Goal: Task Accomplishment & Management: Use online tool/utility

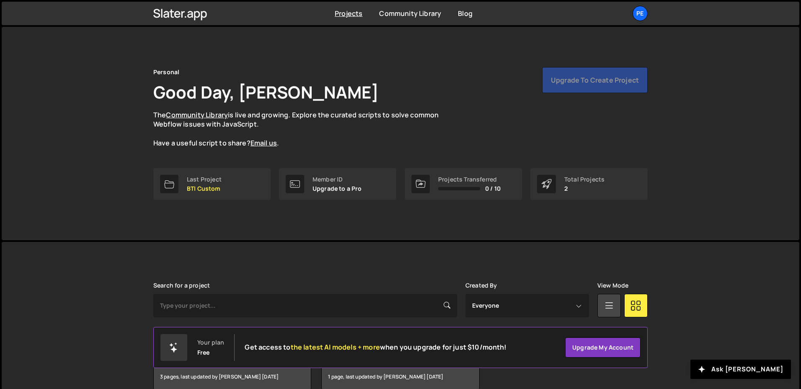
scroll to position [43, 0]
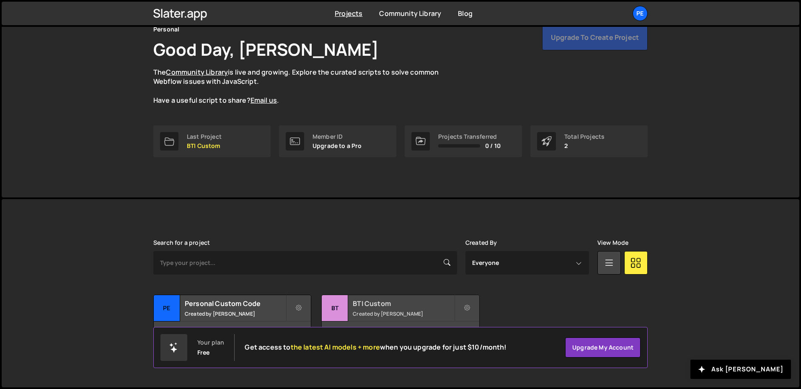
click at [364, 300] on h2 "BTI Custom" at bounding box center [403, 303] width 101 height 9
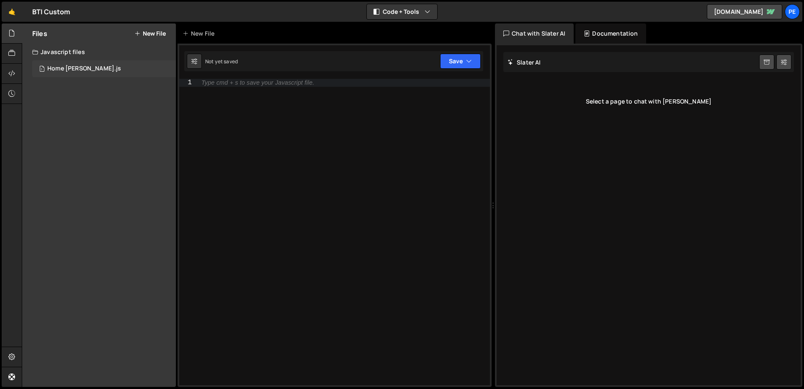
click at [114, 74] on div "1 Home GSAP Slater.js 0" at bounding box center [104, 68] width 144 height 17
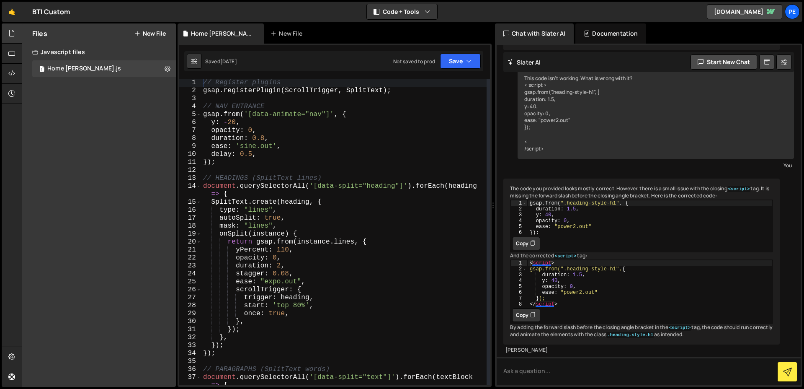
click at [317, 252] on div "// Register plugins gsap . registerPlugin ( ScrollTrigger , SplitText ) ; // NA…" at bounding box center [344, 240] width 285 height 322
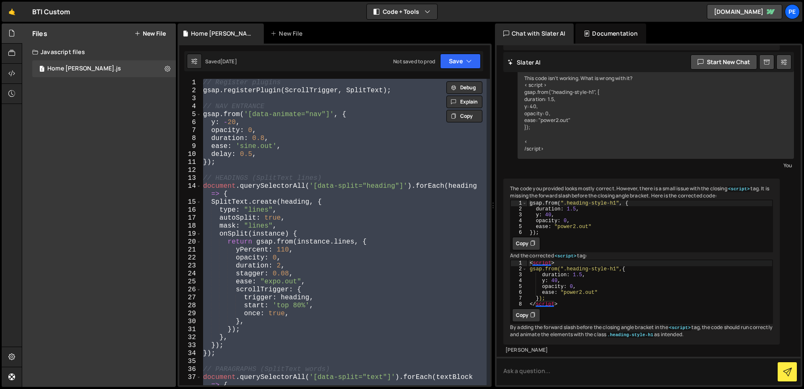
click at [403, 240] on div "// Register plugins gsap . registerPlugin ( ScrollTrigger , SplitText ) ; // NA…" at bounding box center [344, 232] width 285 height 306
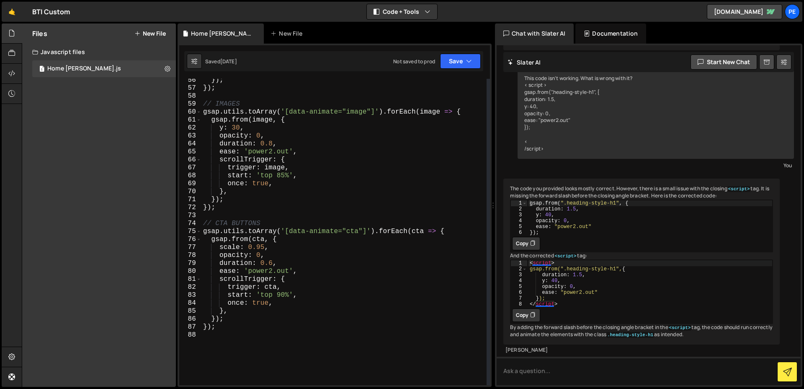
scroll to position [456, 0]
click at [350, 301] on div "}) ; }) ; // IMAGES gsap . utils . toArray ( '[data-animate="image"]' ) . forEa…" at bounding box center [344, 237] width 285 height 322
click at [297, 328] on div "}) ; }) ; // IMAGES gsap . utils . toArray ( '[data-animate="image"]' ) . forEa…" at bounding box center [344, 237] width 285 height 322
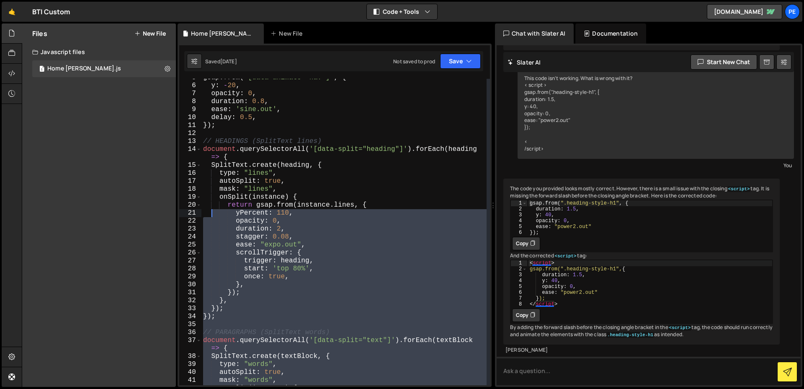
scroll to position [0, 0]
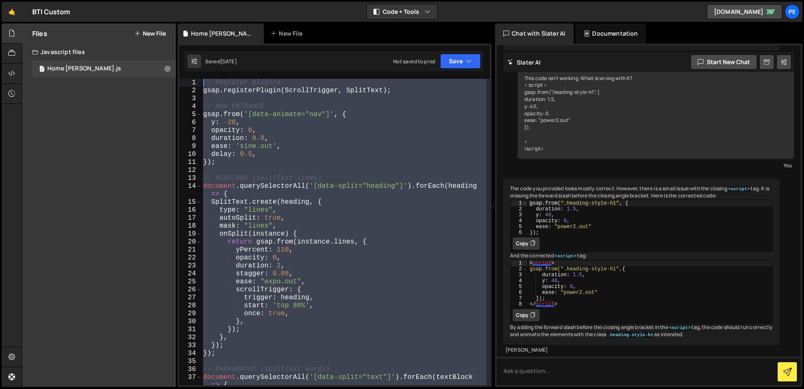
drag, startPoint x: 243, startPoint y: 345, endPoint x: 193, endPoint y: 77, distance: 273.1
click at [193, 77] on div "1 Type cmd + s to save your Javascript file. הההההההההההההההההההההההההההההההההה…" at bounding box center [335, 215] width 314 height 343
click at [261, 107] on div "// Register plugins gsap . registerPlugin ( ScrollTrigger , SplitText ) ; // NA…" at bounding box center [344, 232] width 285 height 306
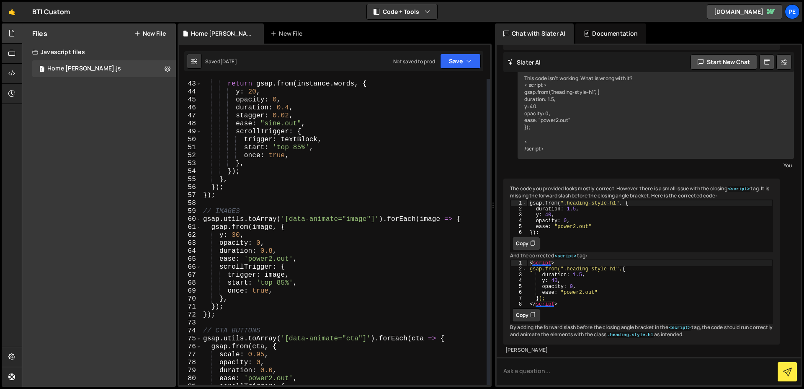
scroll to position [349, 0]
click at [354, 243] on div "onSplit ( instance ) { return gsap . from ( instance . words , { y : 20 , opaci…" at bounding box center [344, 233] width 285 height 322
type textarea "});"
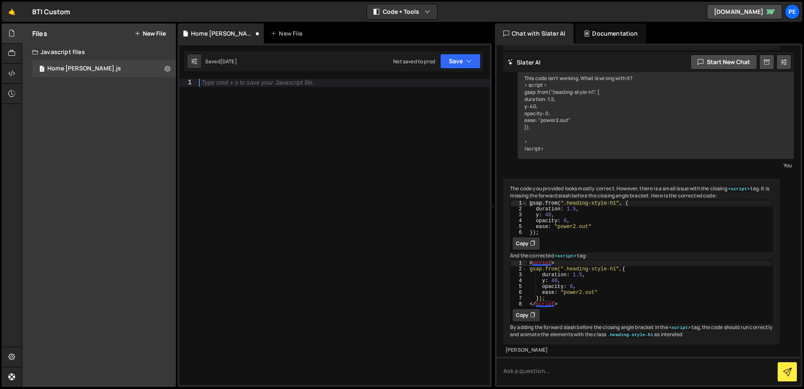
click at [345, 219] on div "Type cmd + s to save your Javascript file." at bounding box center [343, 240] width 293 height 322
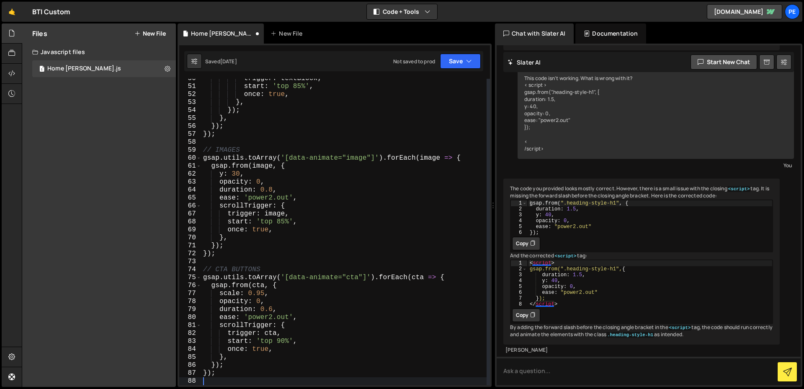
scroll to position [410, 0]
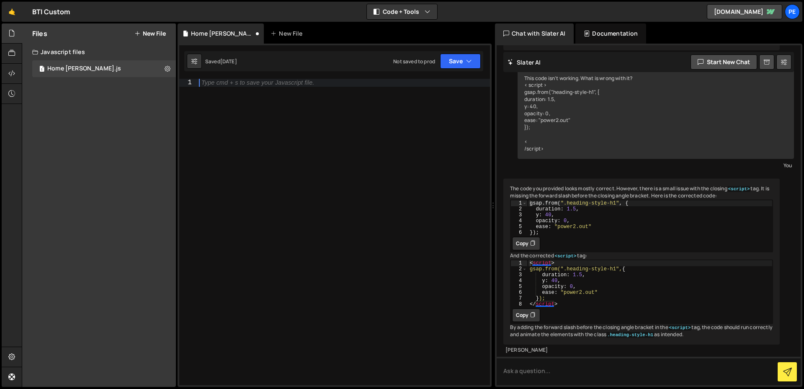
click at [303, 188] on div "Type cmd + s to save your Javascript file." at bounding box center [343, 240] width 293 height 322
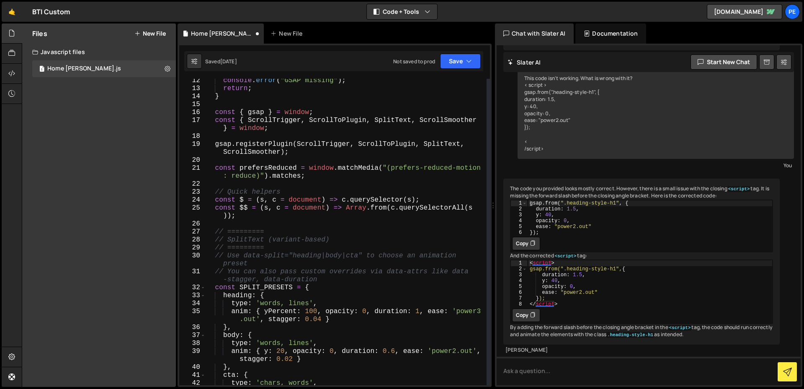
scroll to position [171, 0]
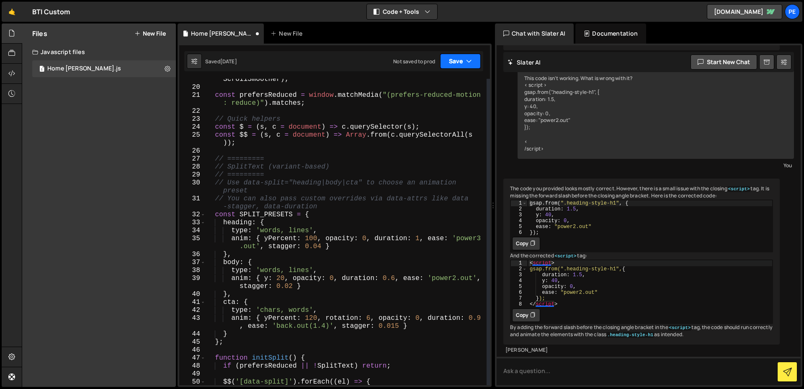
click at [455, 65] on button "Save" at bounding box center [460, 61] width 41 height 15
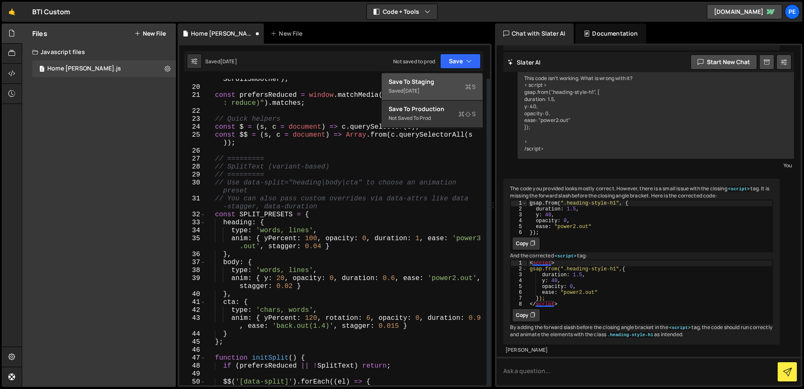
click at [449, 85] on div "Save to Staging S" at bounding box center [432, 82] width 87 height 8
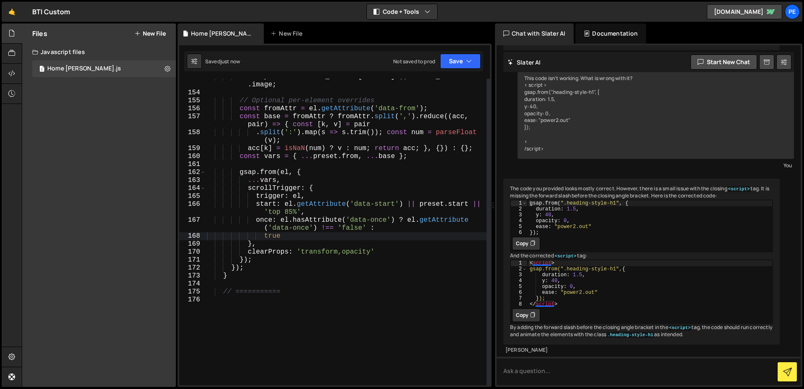
click at [381, 215] on div "const preset = REVEAL_PRESETS [ variant ] || REVEAL_PRESETS . image ; // Option…" at bounding box center [346, 238] width 282 height 330
click at [388, 226] on div "const preset = REVEAL_PRESETS [ variant ] || REVEAL_PRESETS . image ; // Option…" at bounding box center [346, 238] width 282 height 330
click at [356, 233] on div "const preset = REVEAL_PRESETS [ variant ] || REVEAL_PRESETS . image ; // Option…" at bounding box center [346, 238] width 282 height 330
click at [341, 256] on div "const preset = REVEAL_PRESETS [ variant ] || REVEAL_PRESETS . image ; // Option…" at bounding box center [346, 238] width 282 height 330
click at [340, 256] on div "const preset = REVEAL_PRESETS [ variant ] || REVEAL_PRESETS . image ; // Option…" at bounding box center [346, 238] width 282 height 330
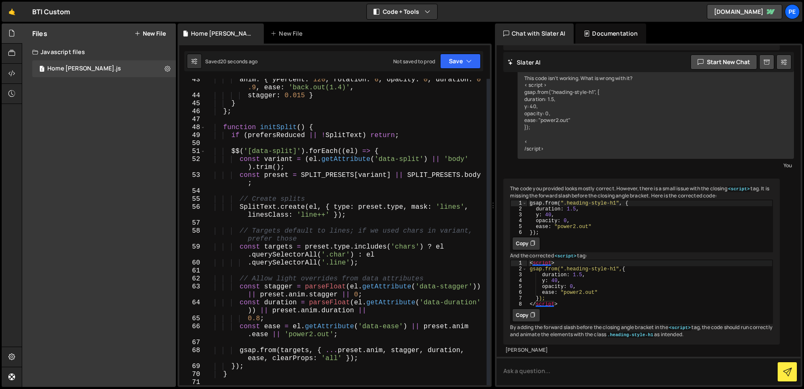
scroll to position [409, 0]
click at [455, 60] on button "Save" at bounding box center [460, 61] width 41 height 15
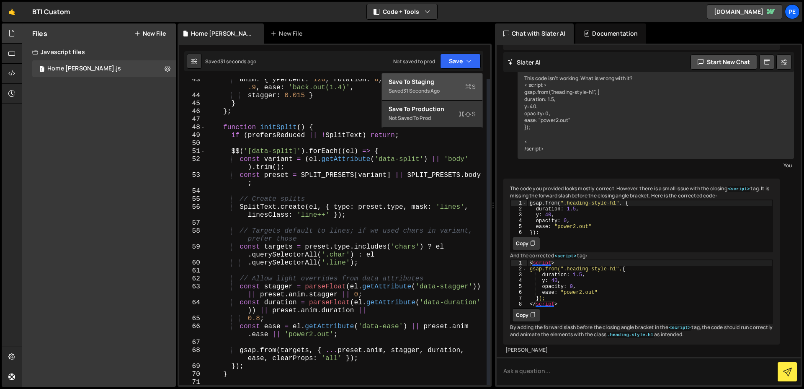
click at [440, 87] on div "31 seconds ago" at bounding box center [421, 90] width 36 height 7
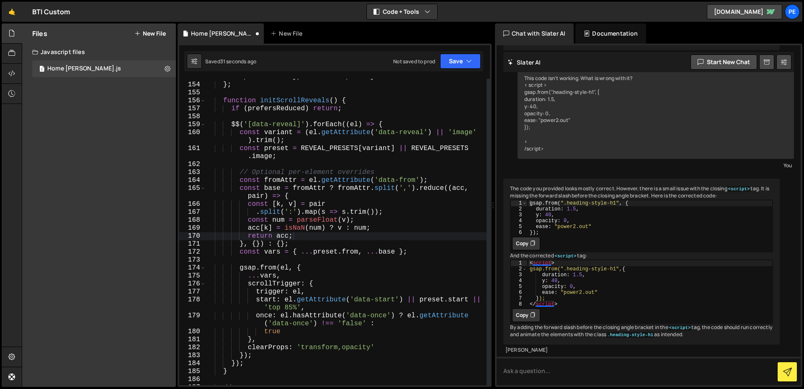
scroll to position [1399, 0]
click at [768, 10] on icon at bounding box center [772, 11] width 8 height 5
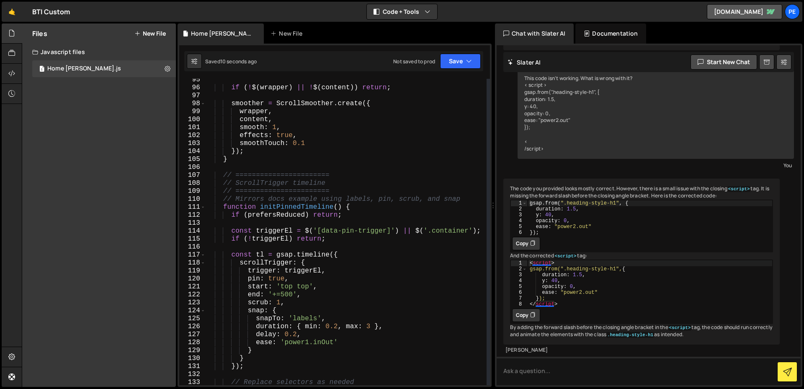
scroll to position [830, 0]
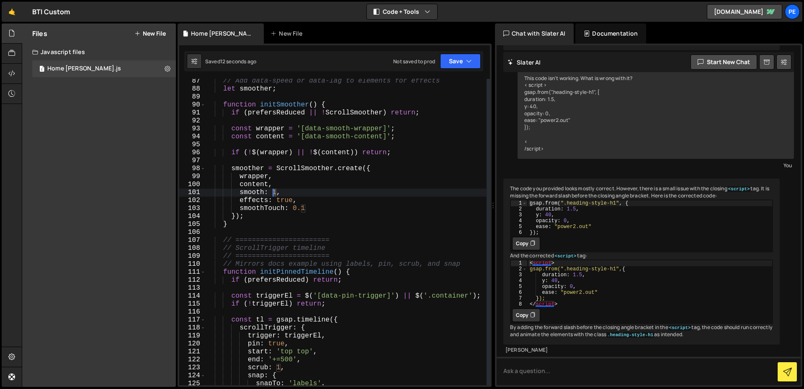
click at [274, 192] on div "// Add data-speed or data-lag to elements for effects let smoother ; function i…" at bounding box center [346, 238] width 282 height 322
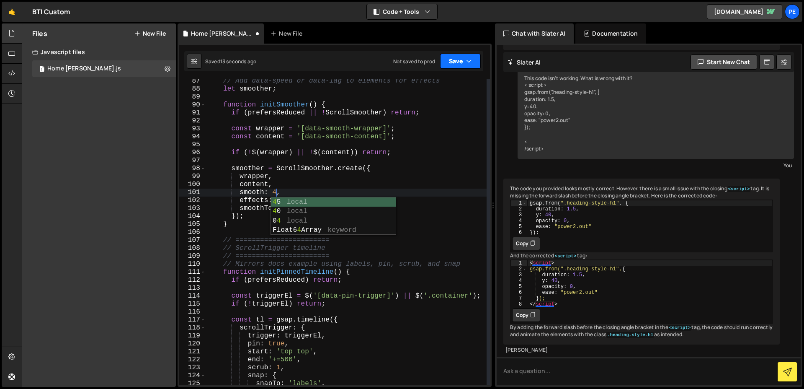
click at [467, 59] on icon "button" at bounding box center [469, 61] width 6 height 8
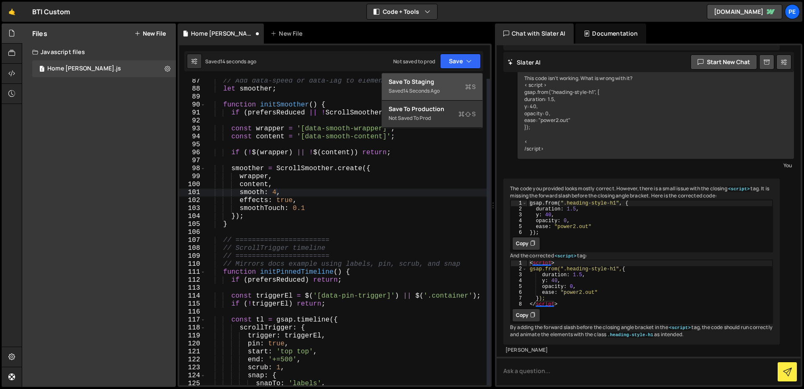
click at [457, 80] on div "Save to Staging S" at bounding box center [432, 82] width 87 height 8
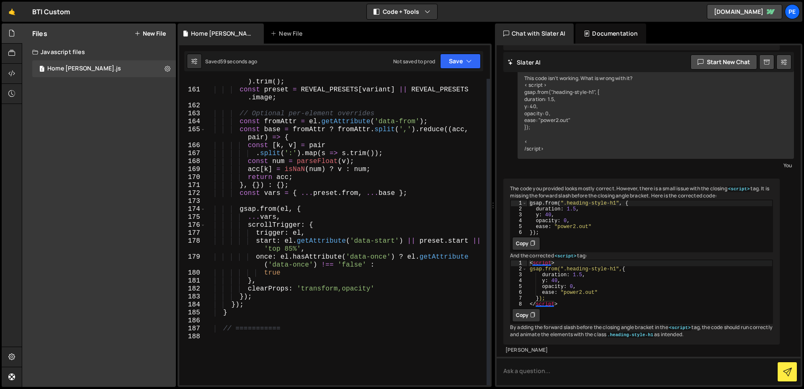
scroll to position [1458, 0]
click at [298, 302] on div "const variant = ( el . getAttribute ( 'data-reveal' ) || 'image' ) . trim ( ) ;…" at bounding box center [346, 235] width 282 height 330
click at [314, 312] on div "const variant = ( el . getAttribute ( 'data-reveal' ) || 'image' ) . trim ( ) ;…" at bounding box center [346, 235] width 282 height 330
type textarea "}"
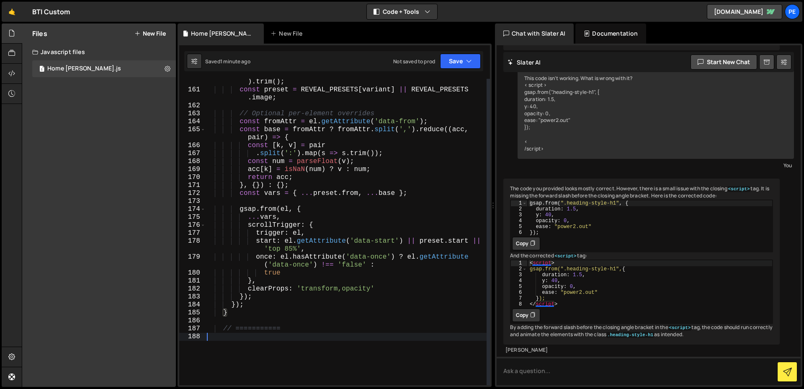
click at [317, 334] on div "const variant = ( el . getAttribute ( 'data-reveal' ) || 'image' ) . trim ( ) ;…" at bounding box center [346, 235] width 282 height 330
click at [308, 326] on div "const variant = ( el . getAttribute ( 'data-reveal' ) || 'image' ) . trim ( ) ;…" at bounding box center [346, 235] width 282 height 330
click at [309, 327] on div "const variant = ( el . getAttribute ( 'data-reveal' ) || 'image' ) . trim ( ) ;…" at bounding box center [346, 235] width 282 height 330
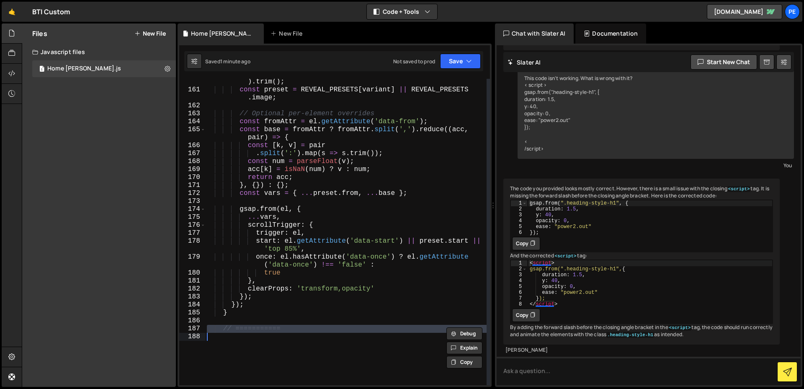
click at [309, 327] on div "const variant = ( el . getAttribute ( 'data-reveal' ) || 'image' ) . trim ( ) ;…" at bounding box center [346, 235] width 282 height 330
type textarea "// ==========="
click at [455, 58] on button "Save" at bounding box center [460, 61] width 41 height 15
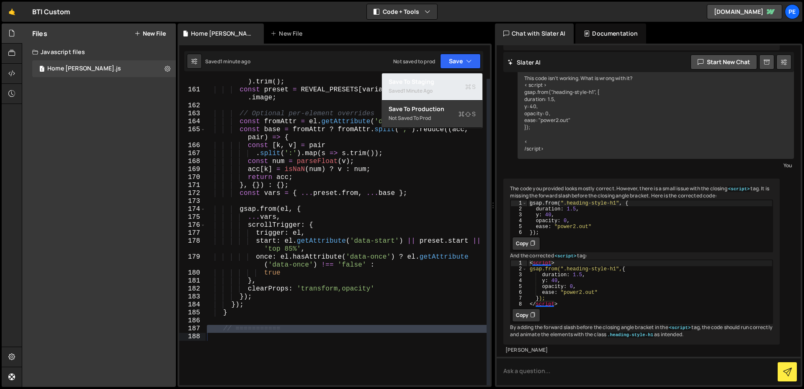
click at [461, 87] on div "Saved 1 minute ago" at bounding box center [432, 91] width 87 height 10
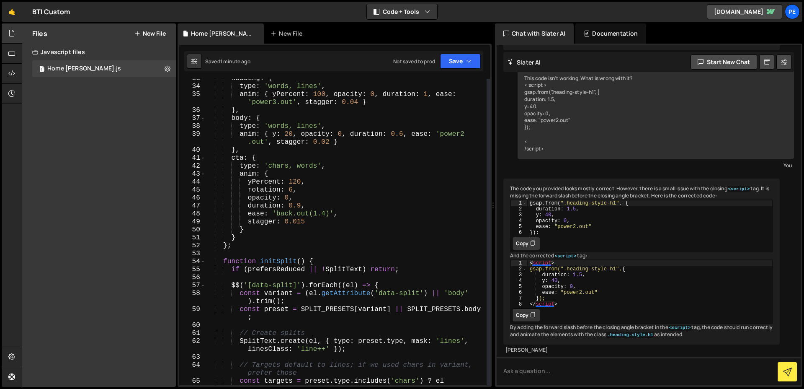
scroll to position [315, 0]
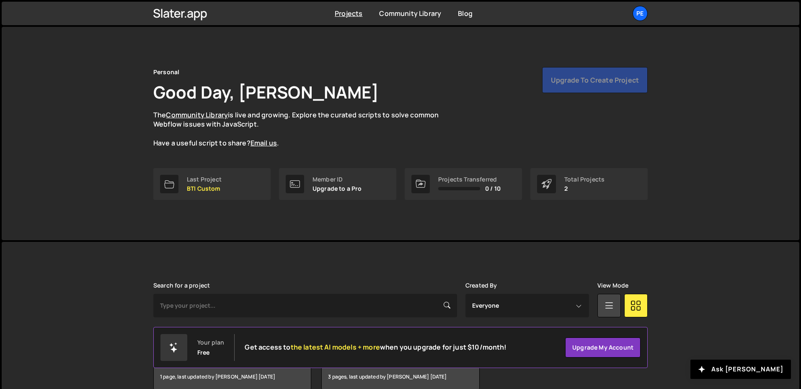
scroll to position [43, 0]
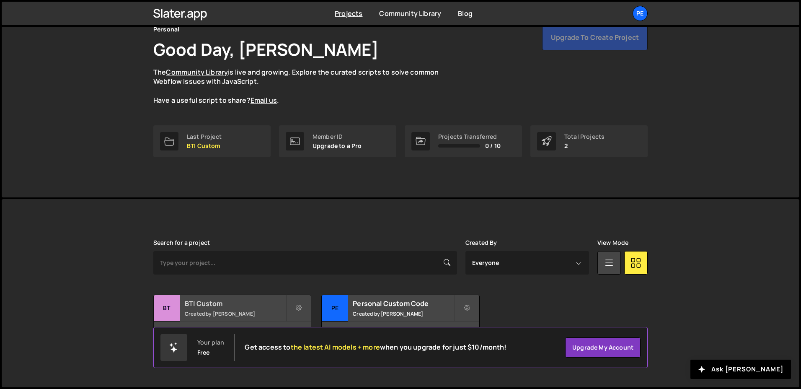
click at [220, 309] on div "BTI Custom Created by Ido Vadavker" at bounding box center [232, 308] width 157 height 26
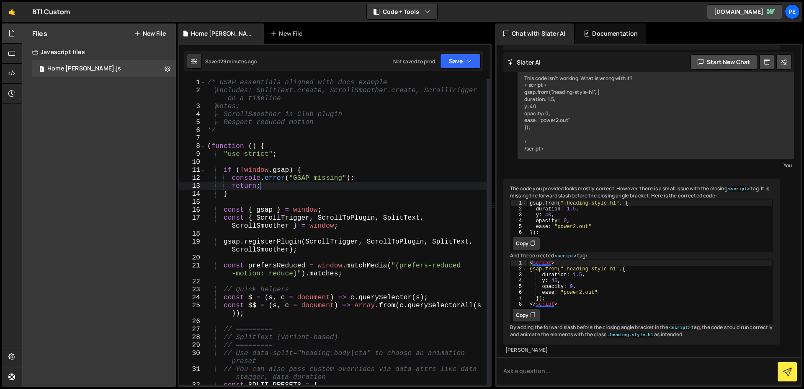
click at [329, 189] on div "/* GSAP essentials aligned with docs example Includes: SplitText.create, Scroll…" at bounding box center [346, 240] width 281 height 322
type textarea "// ==========="
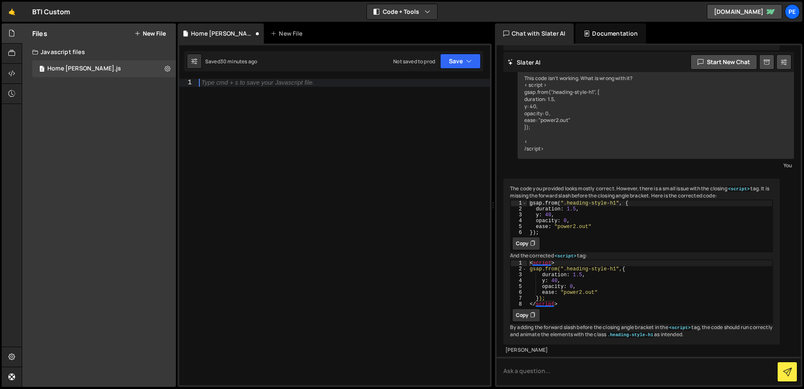
paste textarea "gsap.registerPlugin(ScrollTrigger, SplitText);"
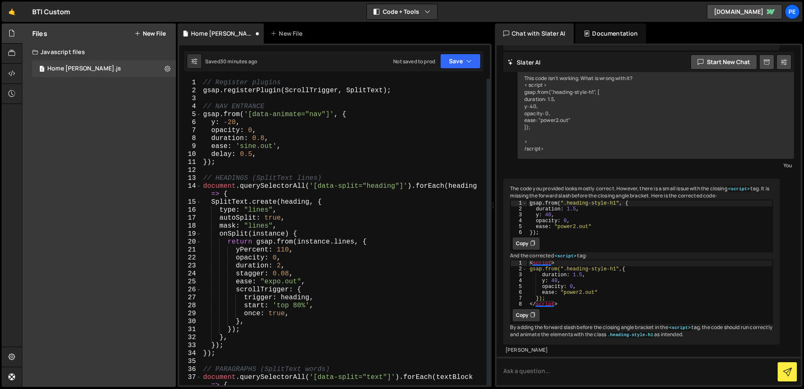
scroll to position [1, 0]
click at [352, 89] on div "// Register plugins gsap . registerPlugin ( ScrollTrigger , SplitText ) ; // NA…" at bounding box center [344, 239] width 285 height 322
click at [385, 87] on div "// Register plugins gsap . registerPlugin ( ScrollTrigger , SplitText ) ; // NA…" at bounding box center [344, 232] width 285 height 306
click at [402, 88] on div "// Register plugins gsap . registerPlugin ( ScrollTrigger , SplitText ) ; // NA…" at bounding box center [344, 239] width 285 height 322
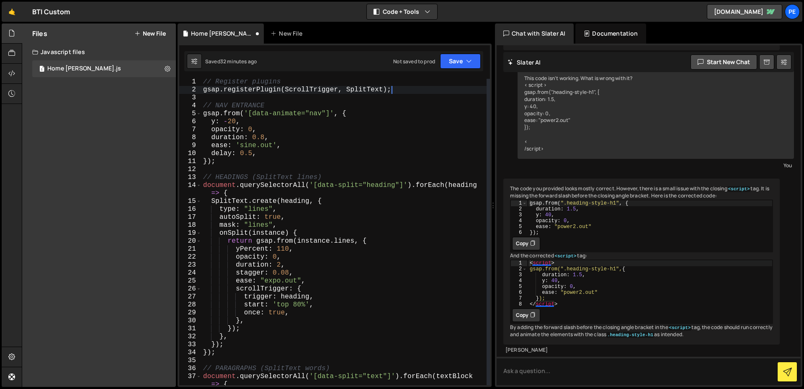
click at [358, 90] on div "// Register plugins gsap . registerPlugin ( ScrollTrigger , SplitText ) ; // NA…" at bounding box center [344, 239] width 285 height 322
type textarea "gsap.registerPlugin(ScrollTrigger, SplitText);"
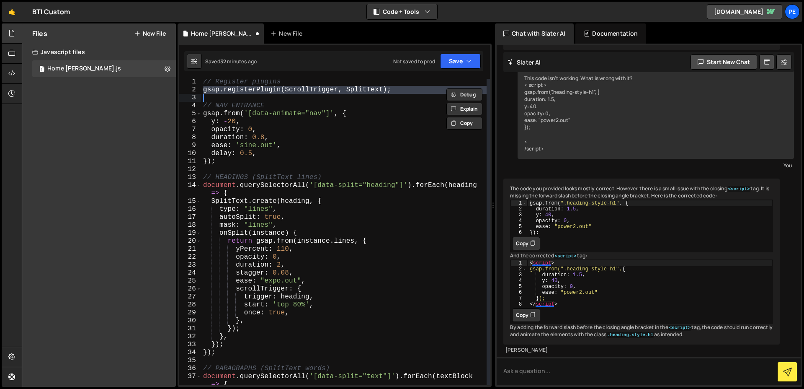
paste textarea
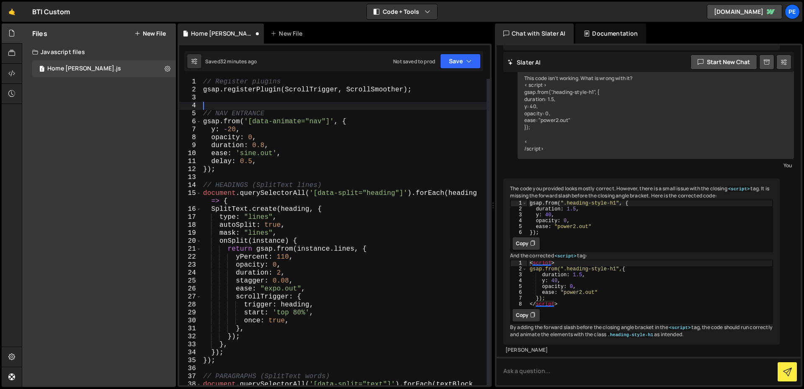
type textarea "gsap.registerPlugin(ScrollTrigger, SplitText);"
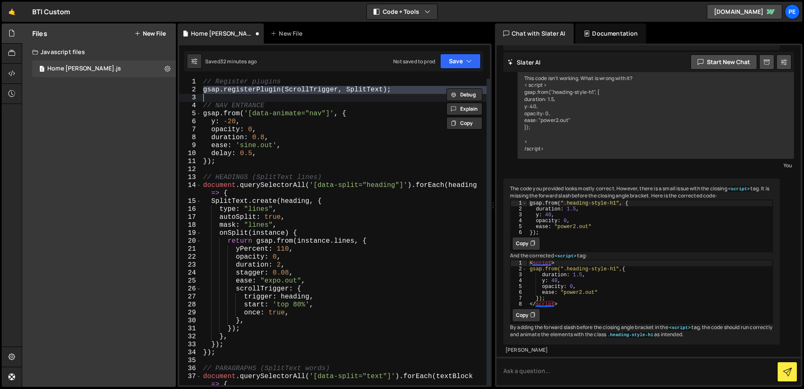
click at [388, 98] on div "// Register plugins gsap . registerPlugin ( ScrollTrigger , SplitText ) ; // NA…" at bounding box center [344, 232] width 285 height 306
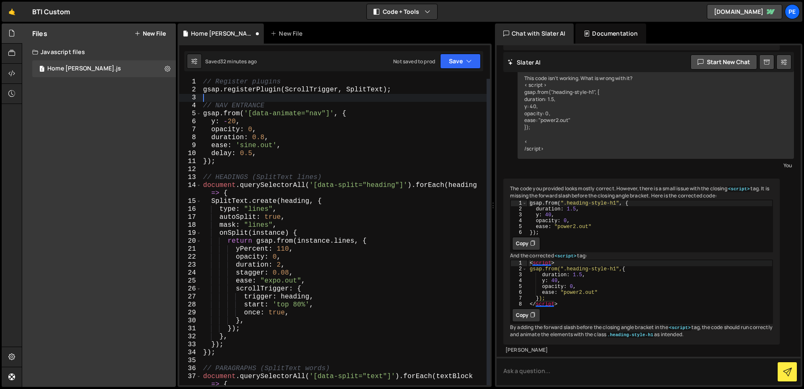
paste textarea "gsap.registerPlugin(ScrollTrigger, ScrollSmoother);"
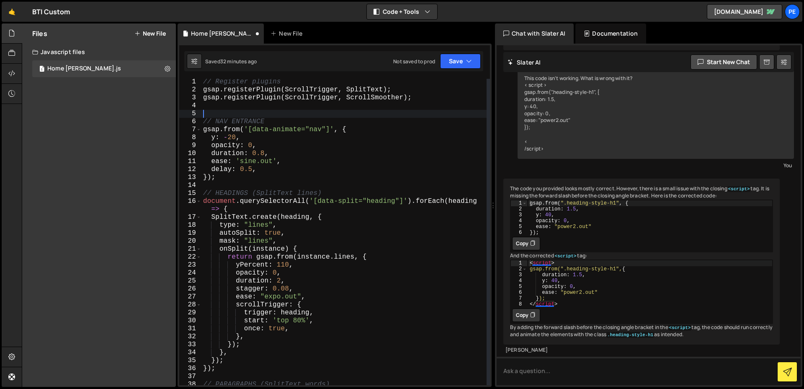
click at [387, 98] on div "// Register plugins gsap . registerPlugin ( ScrollTrigger , SplitText ) ; gsap …" at bounding box center [344, 243] width 285 height 330
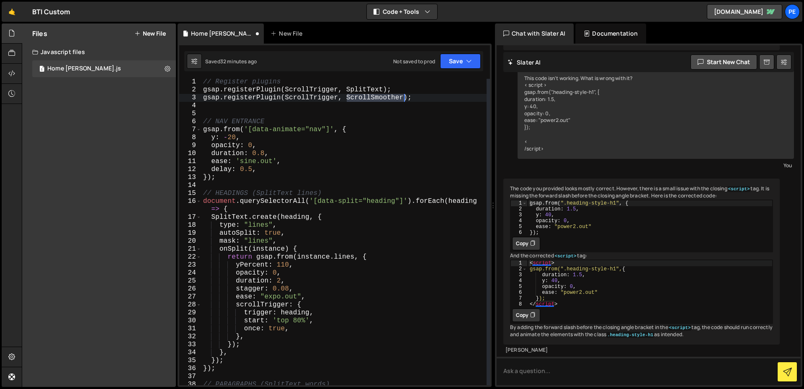
click at [387, 98] on div "// Register plugins gsap . registerPlugin ( ScrollTrigger , SplitText ) ; gsap …" at bounding box center [344, 243] width 285 height 330
click at [384, 90] on div "// Register plugins gsap . registerPlugin ( ScrollTrigger , SplitText ) ; gsap …" at bounding box center [344, 243] width 285 height 330
paste textarea "ScrollSmoother"
type textarea "gsap.registerPlugin(ScrollTrigger, ScrollSmoother);"
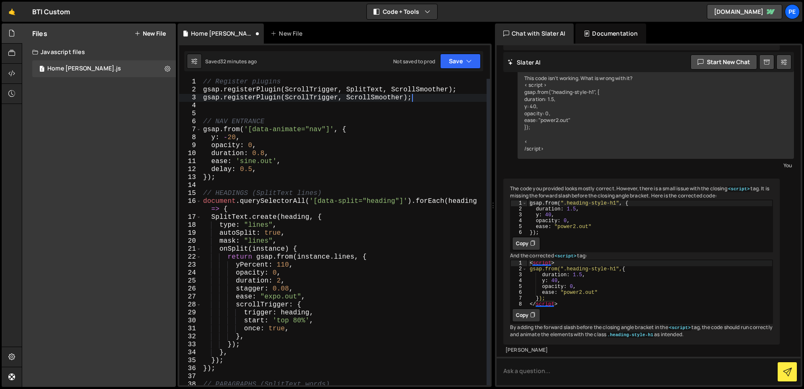
scroll to position [0, 0]
type textarea "gsap.registerPlugin(ScrollTrigger, SplitText, ScrollSmoother);"
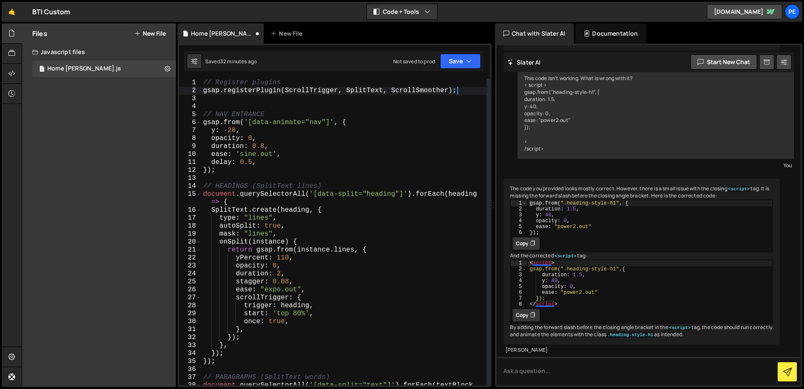
click at [299, 106] on div "// Register plugins gsap . registerPlugin ( ScrollTrigger , SplitText , ScrollS…" at bounding box center [344, 244] width 285 height 330
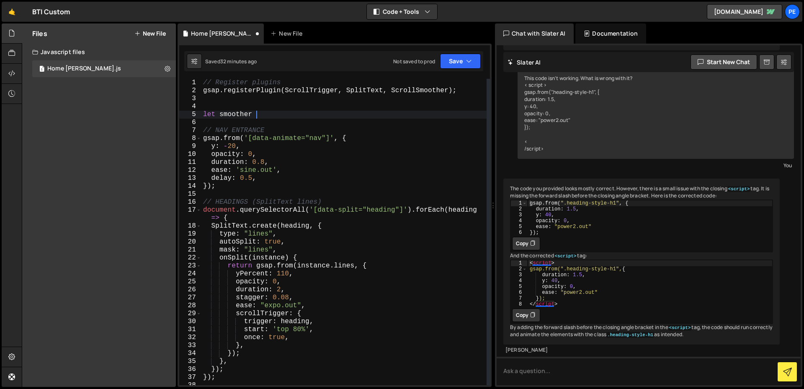
scroll to position [0, 3]
click at [274, 113] on div "// Register plugins gsap . registerPlugin ( ScrollTrigger , SplitText , ScrollS…" at bounding box center [344, 240] width 285 height 322
type textarea "let smoother ="
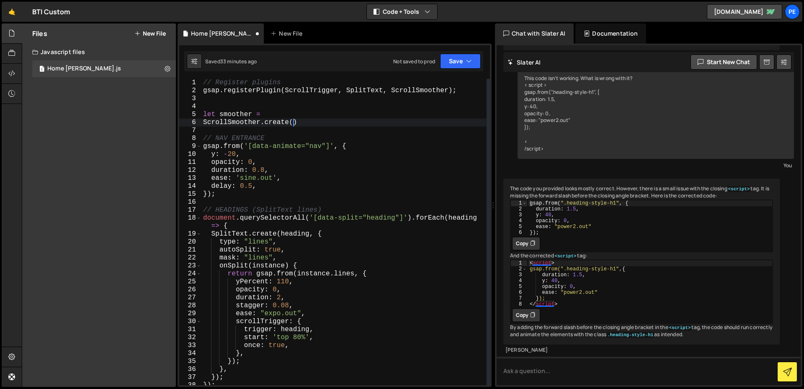
scroll to position [0, 5]
type textarea "ScrollSmoother.create({)"
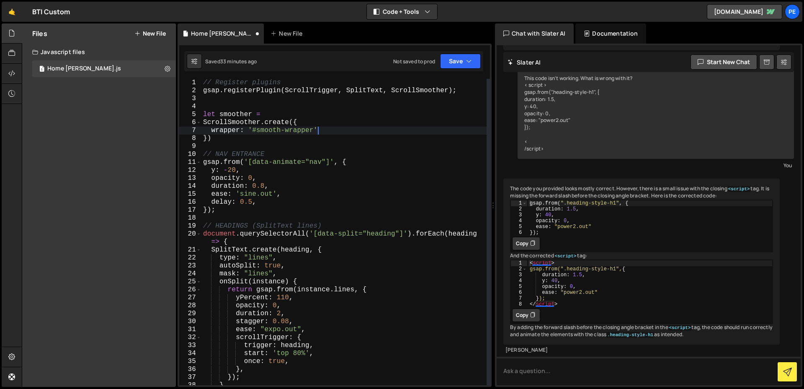
scroll to position [0, 7]
type textarea "wrapper: '#smooth-wrapper','"
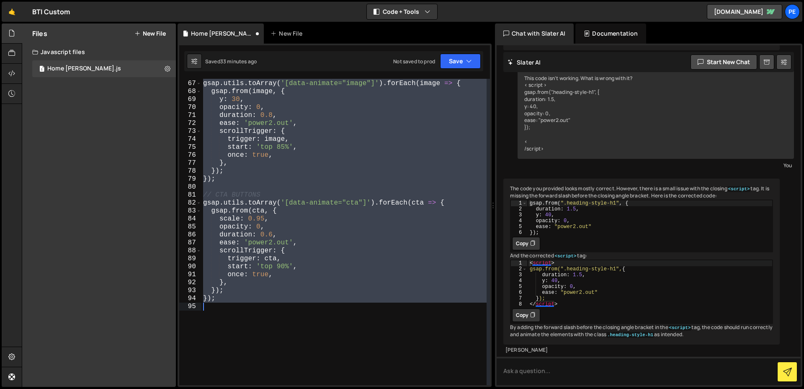
scroll to position [540, 0]
drag, startPoint x: 203, startPoint y: 154, endPoint x: 201, endPoint y: 326, distance: 172.6
click at [201, 326] on div "content: 'smoothcontent', 66 67 68 69 70 71 72 73 74 75 76 77 78 79 80 81 82 83…" at bounding box center [334, 232] width 311 height 306
type textarea "});"
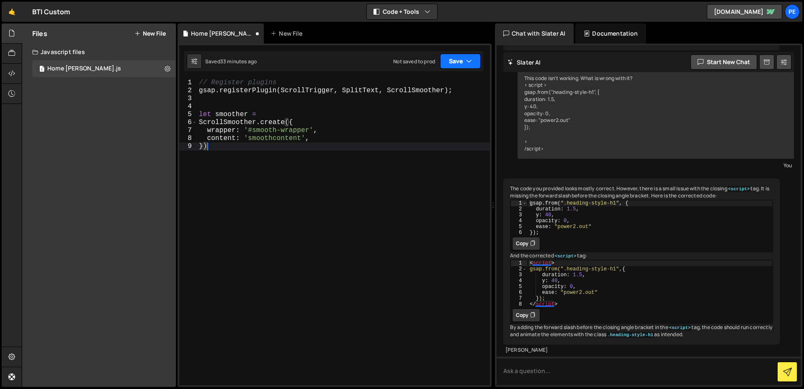
type textarea "})"
click at [465, 60] on button "Save" at bounding box center [460, 61] width 41 height 15
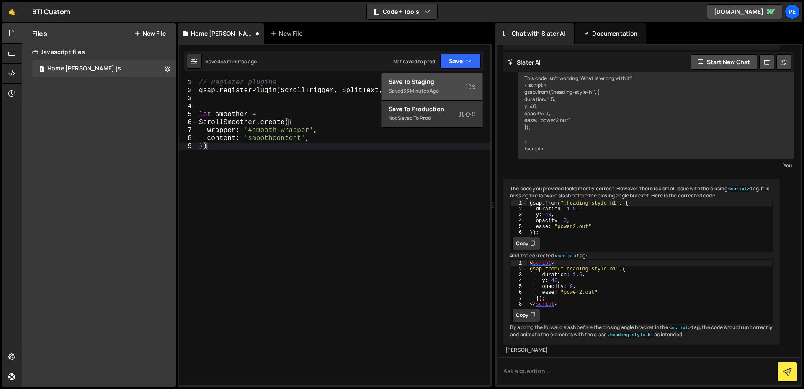
click at [470, 80] on div "Save to Staging S" at bounding box center [432, 82] width 87 height 8
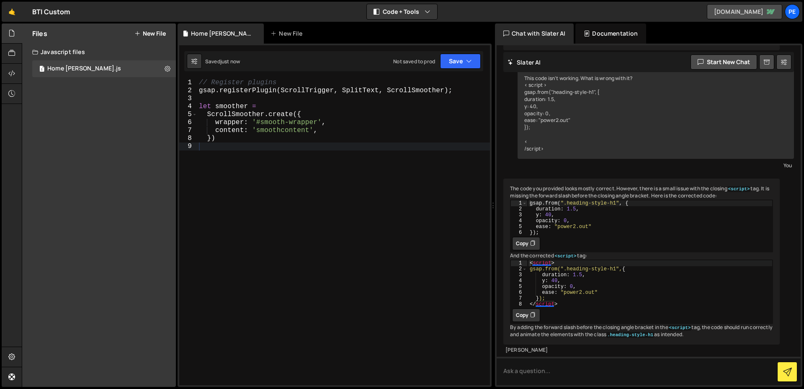
click at [752, 16] on link "[DOMAIN_NAME]" at bounding box center [744, 11] width 75 height 15
click at [465, 67] on button "Save" at bounding box center [460, 61] width 41 height 15
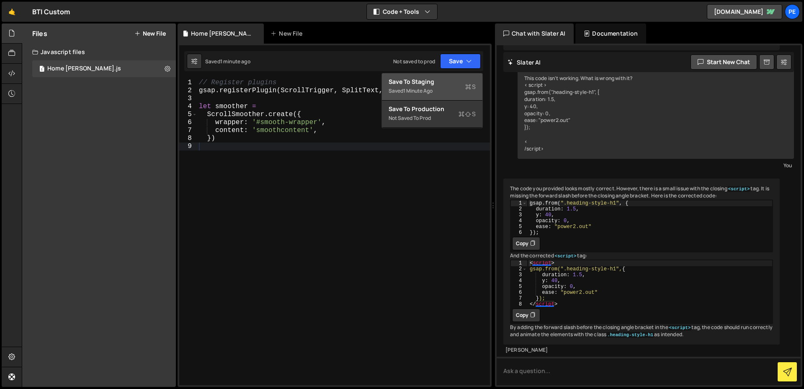
click at [446, 81] on div "Save to Staging S" at bounding box center [432, 82] width 87 height 8
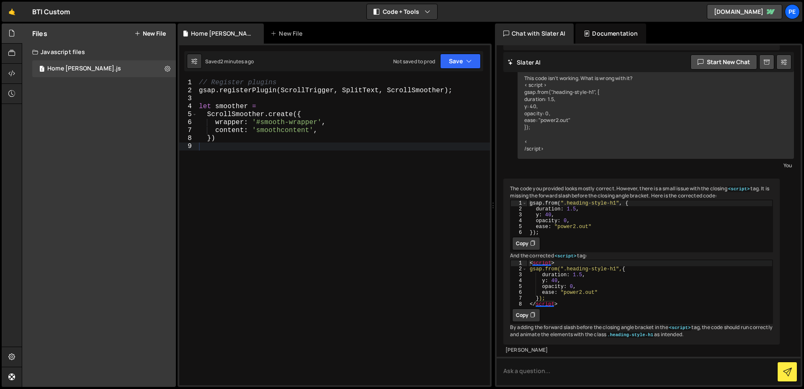
click at [326, 169] on div "// Register plugins gsap . registerPlugin ( ScrollTrigger , SplitText , ScrollS…" at bounding box center [343, 240] width 293 height 322
paste textarea "});"
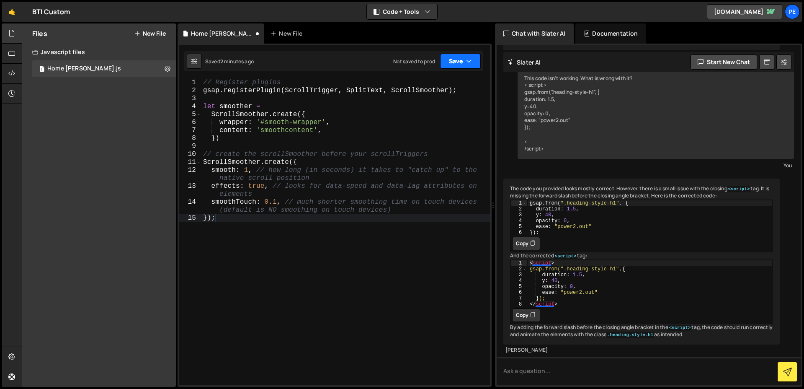
click at [468, 62] on icon "button" at bounding box center [469, 61] width 6 height 8
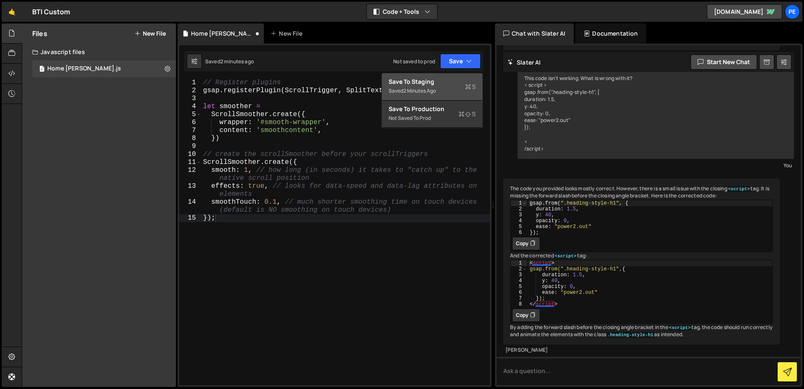
click at [454, 78] on div "Save to Staging S" at bounding box center [432, 82] width 87 height 8
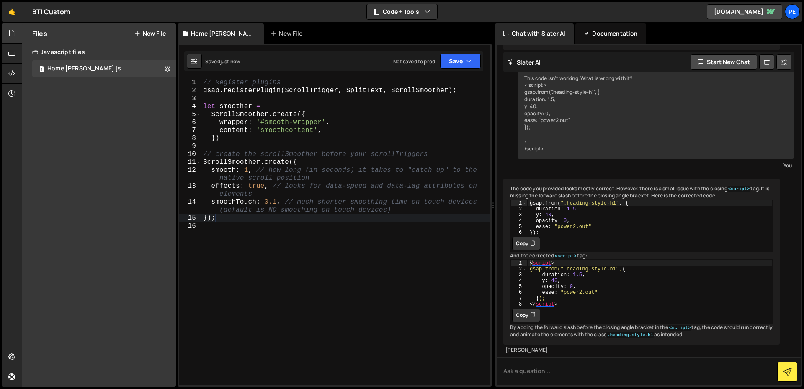
click at [296, 129] on div "// Register plugins gsap . registerPlugin ( ScrollTrigger , SplitText , ScrollS…" at bounding box center [346, 240] width 289 height 322
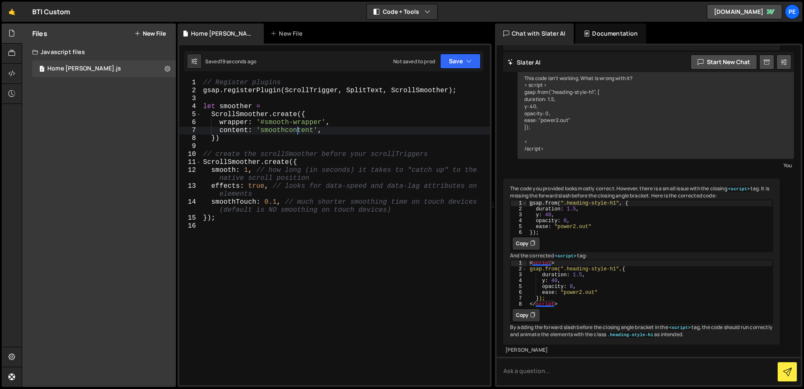
click at [285, 132] on div "// Register plugins gsap . registerPlugin ( ScrollTrigger , SplitText , ScrollS…" at bounding box center [346, 240] width 289 height 322
type textarea "content: '#smooth-content',"
click at [269, 230] on div "// Register plugins gsap . registerPlugin ( ScrollTrigger , SplitText , ScrollS…" at bounding box center [346, 240] width 289 height 322
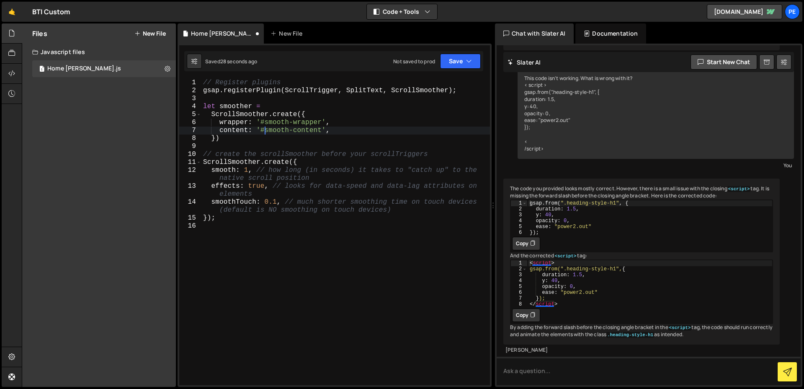
scroll to position [0, 0]
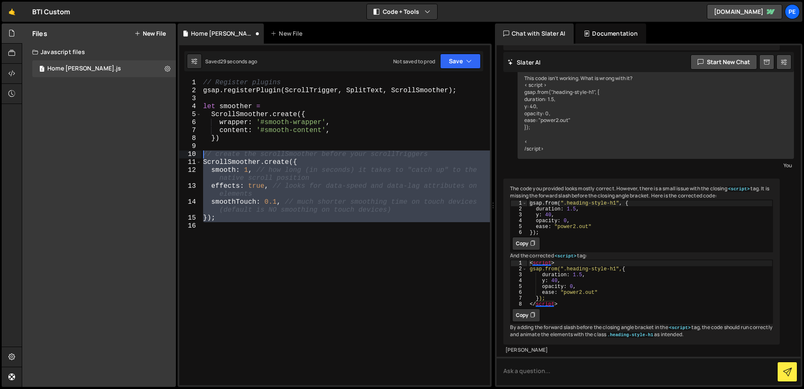
drag, startPoint x: 247, startPoint y: 245, endPoint x: 179, endPoint y: 150, distance: 117.4
click at [179, 150] on div "1 2 3 4 5 6 7 8 9 10 11 12 13 14 15 16 // Register plugins gsap . registerPlugi…" at bounding box center [334, 232] width 311 height 306
type textarea "// create the scrollSmoother before your scrollTriggers"
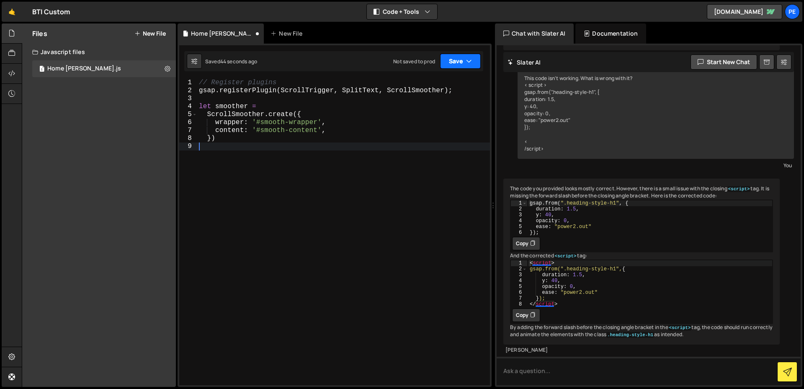
click at [451, 65] on button "Save" at bounding box center [460, 61] width 41 height 15
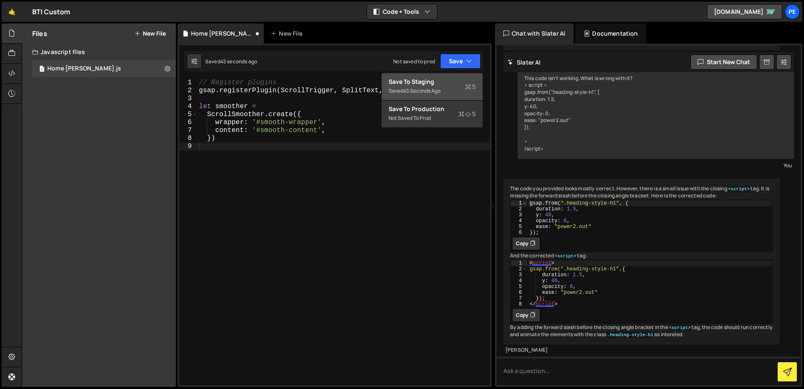
click at [450, 82] on div "Save to Staging S" at bounding box center [432, 82] width 87 height 8
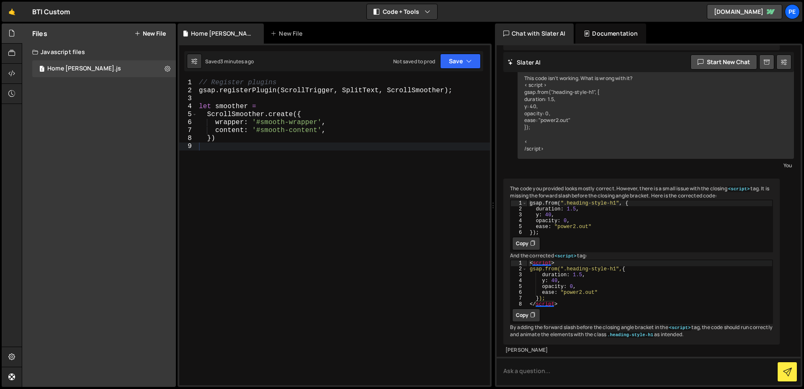
type textarea "wrapper: '#smooth-wrapper',"
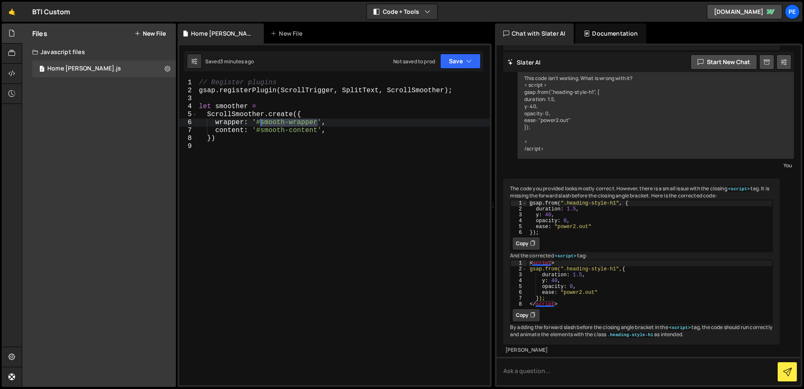
drag, startPoint x: 319, startPoint y: 120, endPoint x: 261, endPoint y: 121, distance: 57.4
click at [261, 121] on div "// Register plugins gsap . registerPlugin ( ScrollTrigger , SplitText , ScrollS…" at bounding box center [343, 240] width 293 height 322
paste textarea
click at [352, 195] on div "// Register plugins gsap . registerPlugin ( ScrollTrigger , SplitText , ScrollS…" at bounding box center [343, 240] width 293 height 322
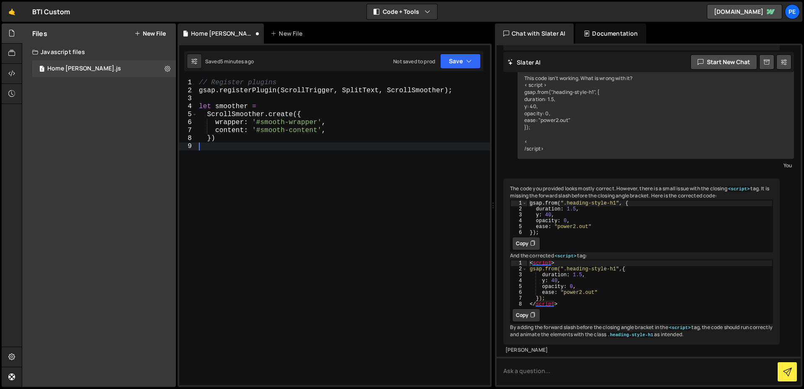
click at [357, 132] on div "// Register plugins gsap . registerPlugin ( ScrollTrigger , SplitText , ScrollS…" at bounding box center [343, 240] width 293 height 322
type textarea "content: '#smooth-content',"
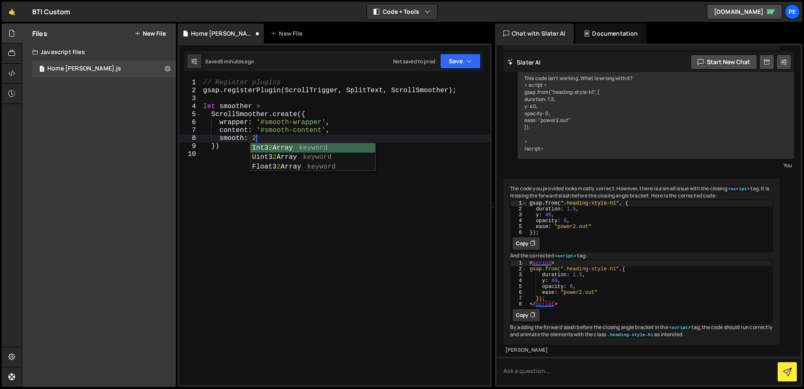
scroll to position [0, 3]
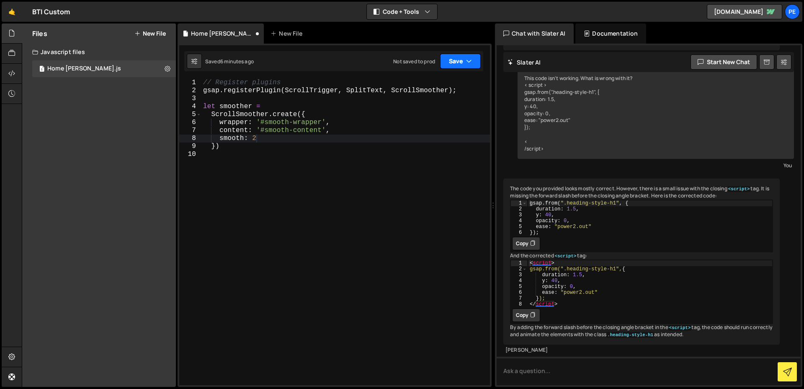
click at [455, 57] on button "Save" at bounding box center [460, 61] width 41 height 15
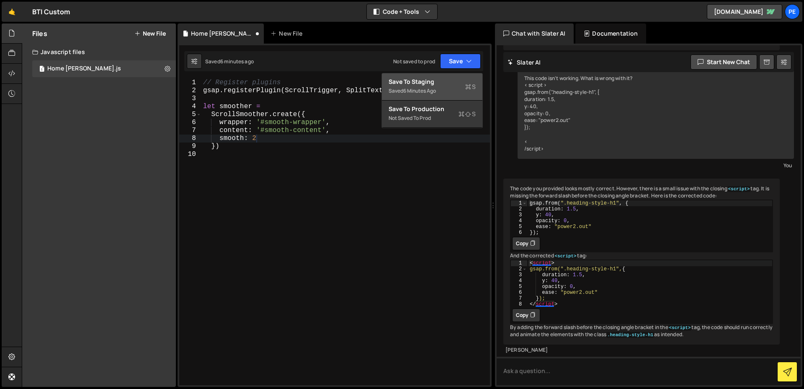
click at [450, 78] on div "Save to Staging S" at bounding box center [432, 82] width 87 height 8
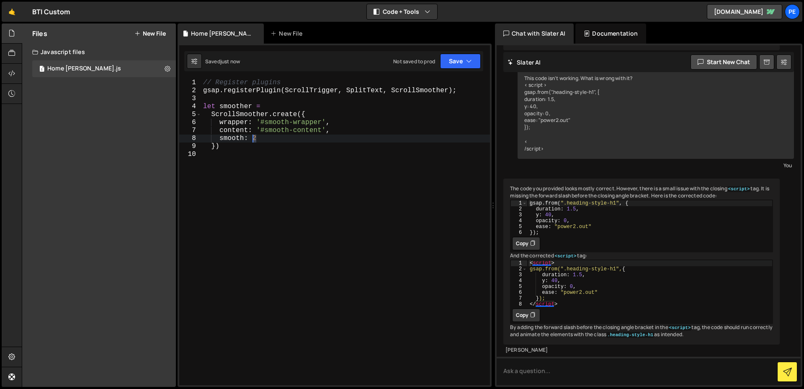
click at [252, 137] on div "// Register plugins gsap . registerPlugin ( ScrollTrigger , SplitText , ScrollS…" at bounding box center [346, 240] width 289 height 322
type textarea "smooth: 4"
click at [471, 69] on div "Saved just now Not saved to prod Upgrade to Edit Save Save to Staging S Saved j…" at bounding box center [333, 61] width 299 height 20
click at [470, 66] on button "Save" at bounding box center [460, 61] width 41 height 15
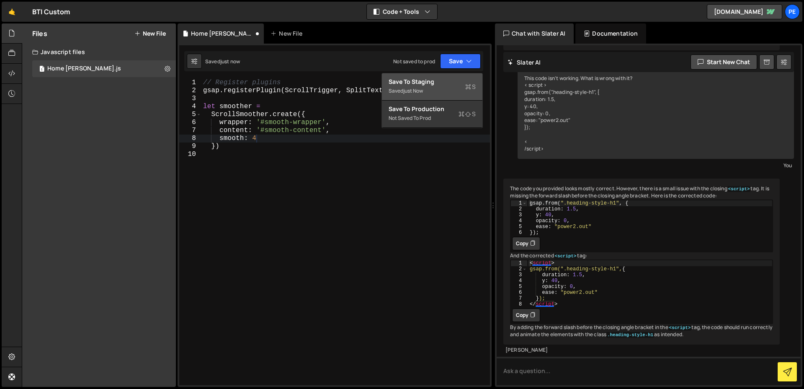
click at [432, 89] on div "Saved just now" at bounding box center [432, 91] width 87 height 10
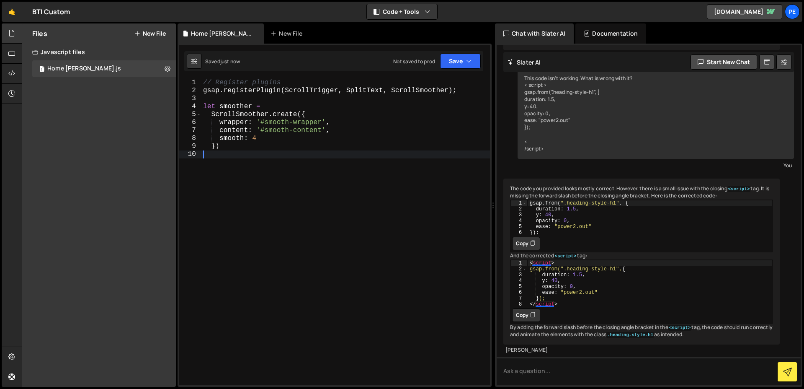
drag, startPoint x: 340, startPoint y: 173, endPoint x: 332, endPoint y: 173, distance: 8.0
click at [341, 174] on div "// Register plugins gsap . registerPlugin ( ScrollTrigger , SplitText , ScrollS…" at bounding box center [346, 240] width 289 height 322
click at [279, 204] on div "// Register plugins gsap . registerPlugin ( ScrollTrigger , SplitText , ScrollS…" at bounding box center [346, 240] width 289 height 322
click at [13, 72] on icon at bounding box center [11, 73] width 7 height 9
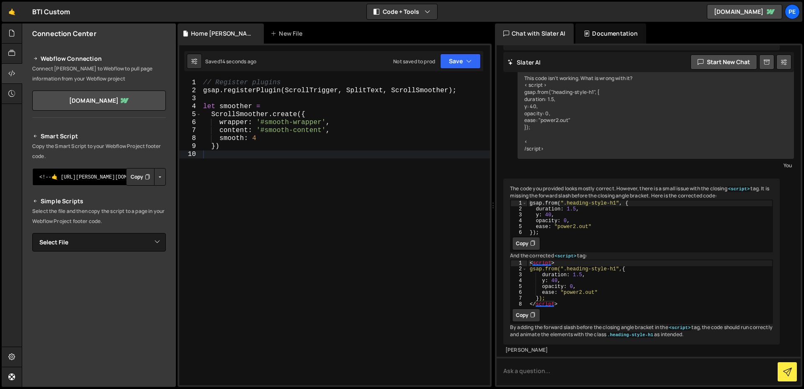
click at [97, 176] on textarea "<!--🤙 [URL][PERSON_NAME][DOMAIN_NAME]> <script>document.addEventListener("DOMCo…" at bounding box center [99, 177] width 134 height 18
click at [119, 251] on div "Smart Script Copy the Smart Script to your Webflow Project footer code. <!--🤙 […" at bounding box center [99, 277] width 134 height 293
click at [118, 244] on select "Select File Home [PERSON_NAME].js" at bounding box center [99, 242] width 134 height 18
select select "48297"
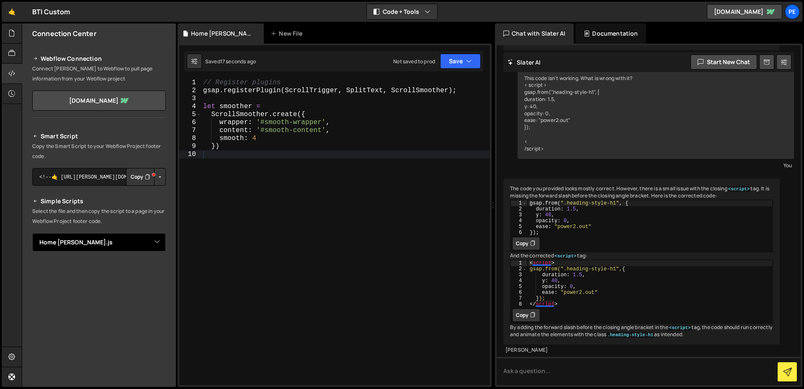
click at [32, 233] on select "Select File Home [PERSON_NAME].js" at bounding box center [99, 242] width 134 height 18
click at [135, 271] on button "Copy" at bounding box center [140, 271] width 28 height 18
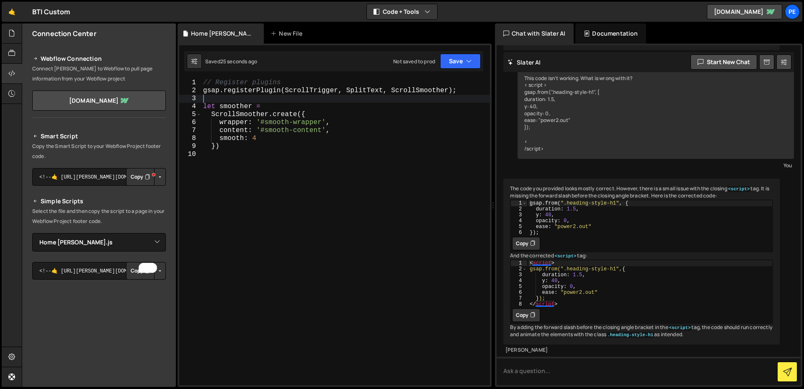
click at [321, 97] on div "// Register plugins gsap . registerPlugin ( ScrollTrigger , SplitText , ScrollS…" at bounding box center [346, 240] width 289 height 322
click at [366, 275] on div "// Register plugins gsap . registerPlugin ( ScrollTrigger , SplitText , ScrollS…" at bounding box center [346, 240] width 289 height 322
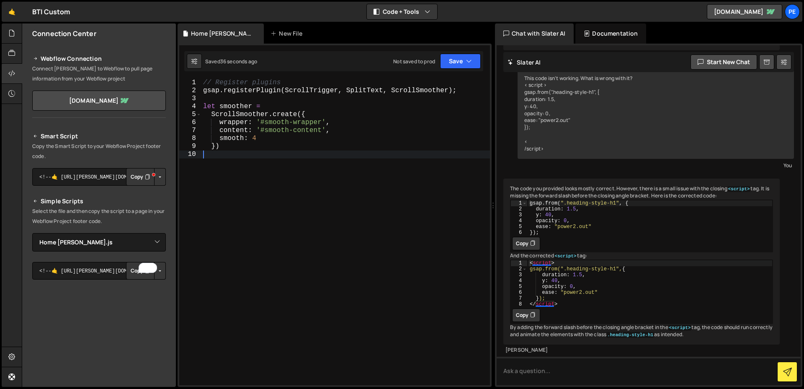
click at [331, 145] on div "// Register plugins gsap . registerPlugin ( ScrollTrigger , SplitText , ScrollS…" at bounding box center [346, 240] width 289 height 322
type textarea "})"
click at [297, 171] on div "// Register plugins gsap . registerPlugin ( ScrollTrigger , SplitText , ScrollS…" at bounding box center [346, 240] width 289 height 322
paste textarea "});"
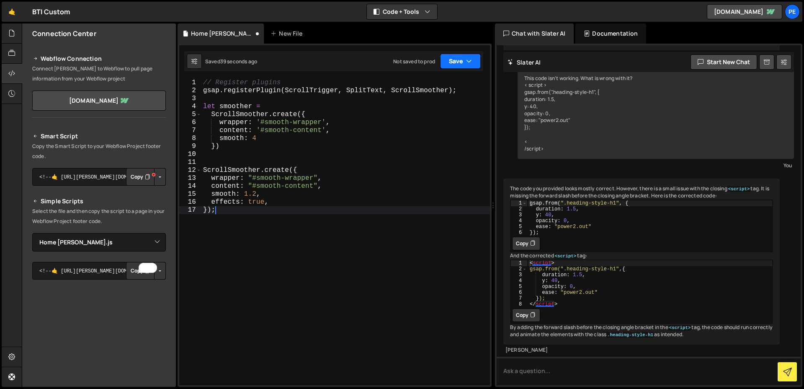
click at [458, 56] on button "Save" at bounding box center [460, 61] width 41 height 15
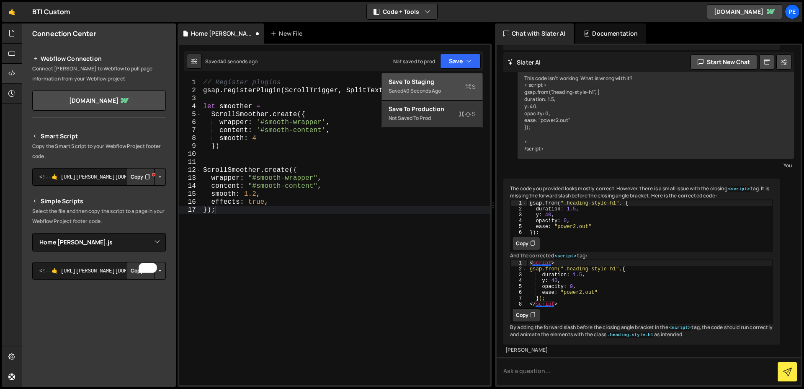
click at [458, 84] on div "Save to Staging S" at bounding box center [432, 82] width 87 height 8
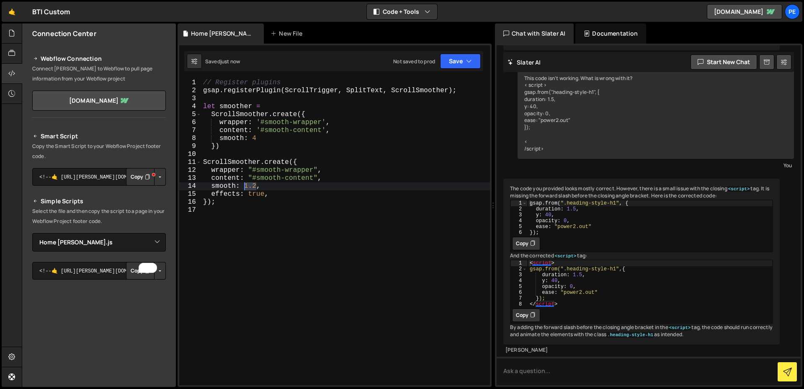
drag, startPoint x: 257, startPoint y: 186, endPoint x: 251, endPoint y: 190, distance: 7.3
click at [244, 187] on div "// Register plugins gsap . registerPlugin ( ScrollTrigger , SplitText , ScrollS…" at bounding box center [346, 240] width 289 height 322
type textarea "smooth: 4,"
click at [389, 157] on div "// Register plugins gsap . registerPlugin ( ScrollTrigger , SplitText , ScrollS…" at bounding box center [346, 240] width 289 height 322
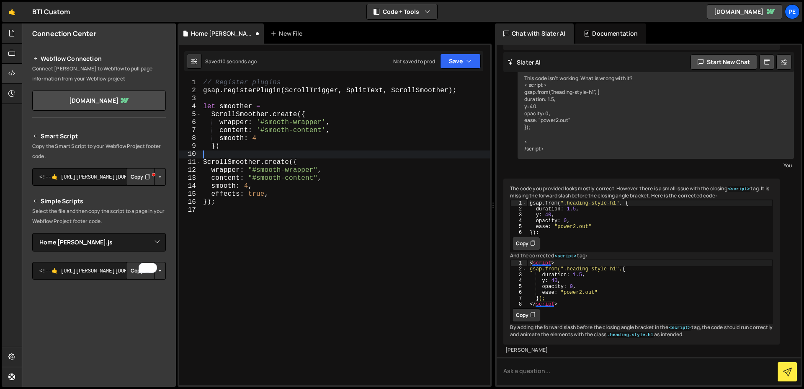
scroll to position [0, 0]
click at [367, 196] on div "// Register plugins gsap . registerPlugin ( ScrollTrigger , SplitText , ScrollS…" at bounding box center [346, 240] width 289 height 322
type textarea "effects: true,"
click at [450, 62] on button "Save" at bounding box center [460, 61] width 41 height 15
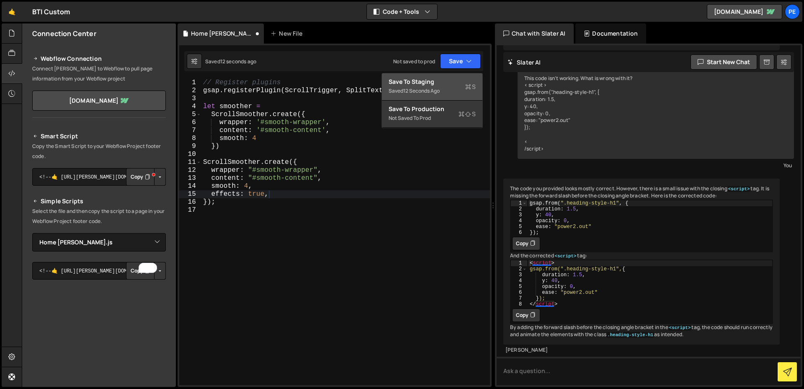
click at [447, 82] on div "Save to Staging S" at bounding box center [432, 82] width 87 height 8
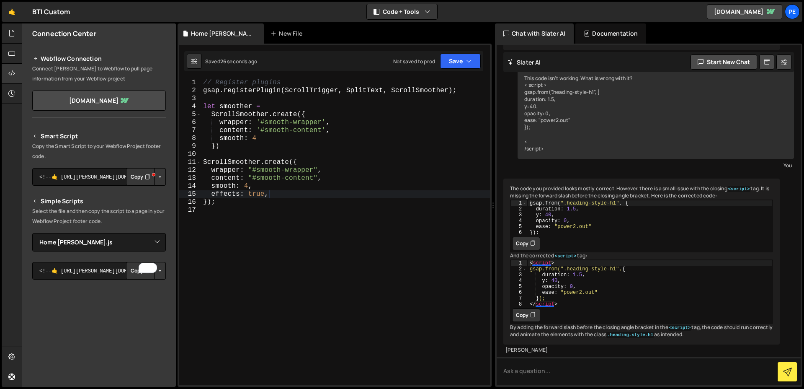
click at [290, 209] on div "// Register plugins gsap . registerPlugin ( ScrollTrigger , SplitText , ScrollS…" at bounding box center [346, 240] width 289 height 322
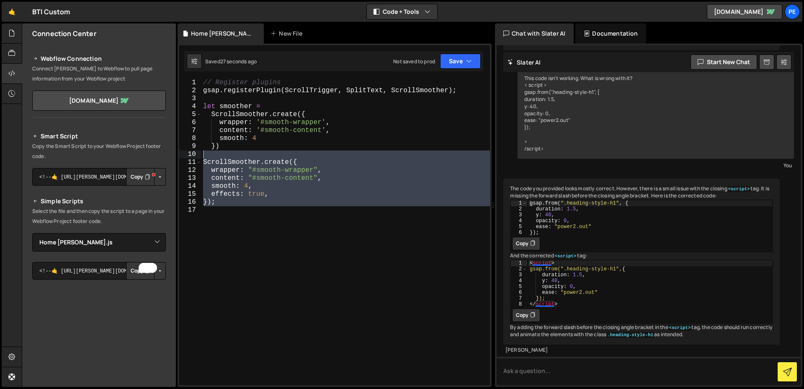
drag, startPoint x: 271, startPoint y: 224, endPoint x: 180, endPoint y: 153, distance: 115.6
click at [180, 153] on div "1 2 3 4 5 6 7 8 9 10 11 12 13 14 15 16 17 // Register plugins gsap . registerPl…" at bounding box center [334, 232] width 311 height 306
type textarea "ScrollSmoother.create({"
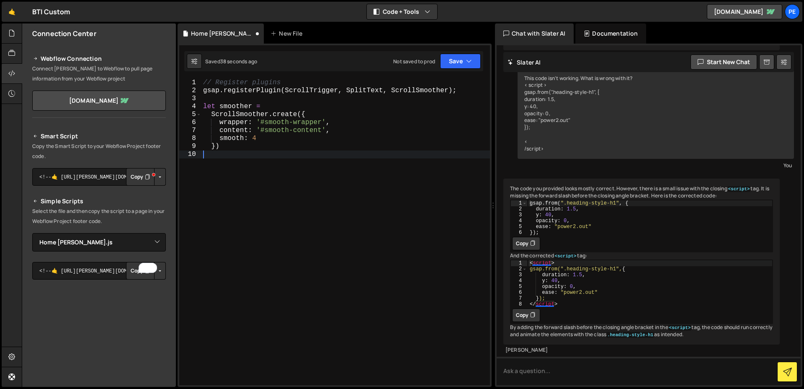
click at [398, 93] on div "// Register plugins gsap . registerPlugin ( ScrollTrigger , SplitText , ScrollS…" at bounding box center [346, 240] width 289 height 322
type textarea "gsap.registerPlugin(ScrollTrigger, SplitText, ScrollSmoother);"
click at [345, 225] on div "// Register plugins gsap . registerPlugin ( ScrollTrigger , SplitText , ScrollS…" at bounding box center [346, 240] width 289 height 322
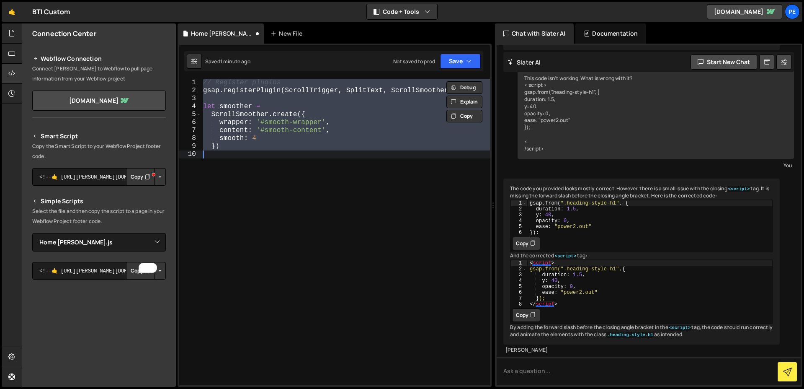
paste textarea "Rerun"
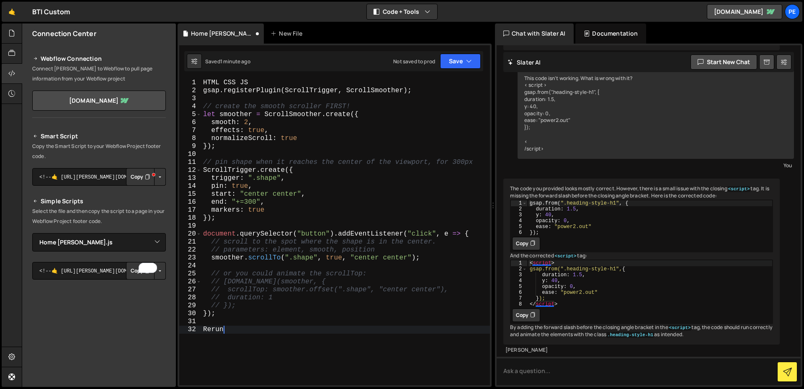
click at [312, 209] on div "HTML CSS JS gsap . registerPlugin ( ScrollTrigger , ScrollSmoother ) ; // creat…" at bounding box center [346, 240] width 289 height 322
click at [255, 104] on div "HTML CSS JS gsap . registerPlugin ( ScrollTrigger , ScrollSmoother ) ; // creat…" at bounding box center [346, 240] width 289 height 322
click at [240, 87] on div "HTML CSS JS gsap . registerPlugin ( ScrollTrigger , ScrollSmoother ) ; // creat…" at bounding box center [346, 240] width 289 height 322
click at [256, 81] on div "HTML CSS JS gsap . registerPlugin ( ScrollTrigger , ScrollSmoother ) ; // creat…" at bounding box center [346, 240] width 289 height 322
click at [255, 81] on div "HTML CSS JS gsap . registerPlugin ( ScrollTrigger , ScrollSmoother ) ; // creat…" at bounding box center [346, 240] width 289 height 322
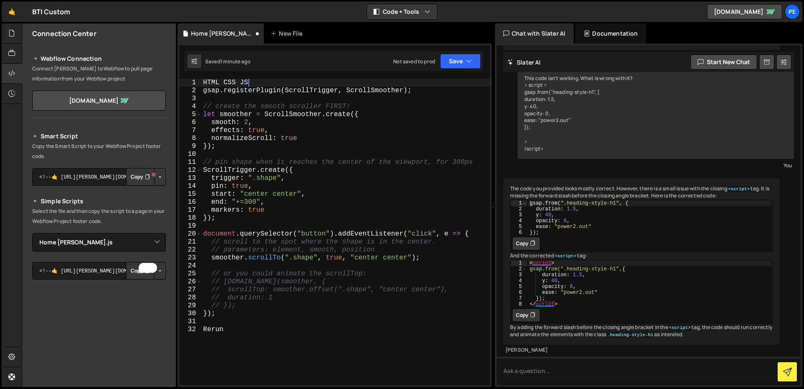
click at [255, 81] on div "HTML CSS JS gsap . registerPlugin ( ScrollTrigger , ScrollSmoother ) ; // creat…" at bounding box center [346, 240] width 289 height 322
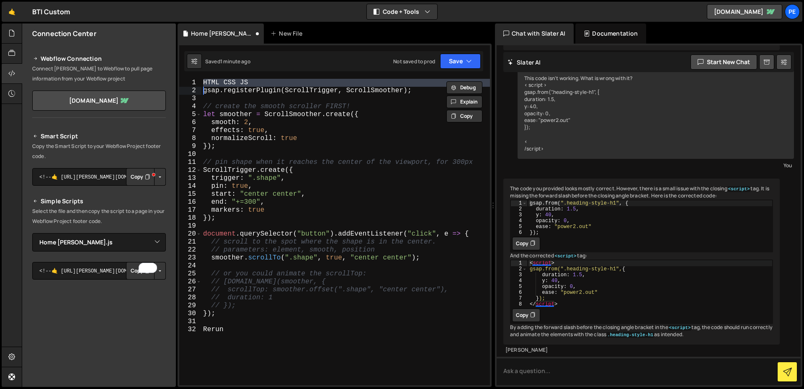
type textarea "HTML CSS JS"
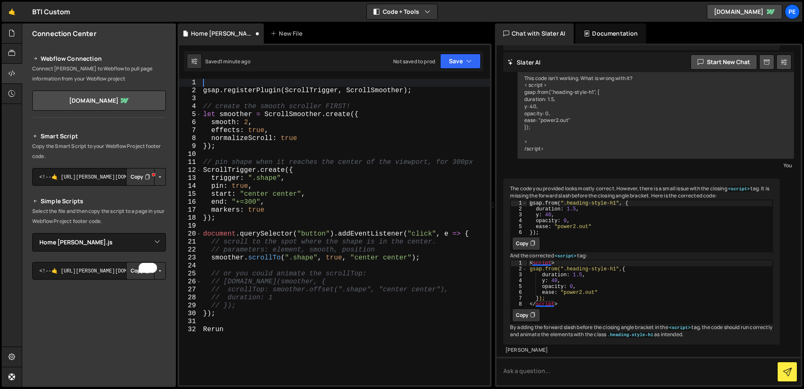
type textarea "gsap.registerPlugin(ScrollTrigger, ScrollSmoother);"
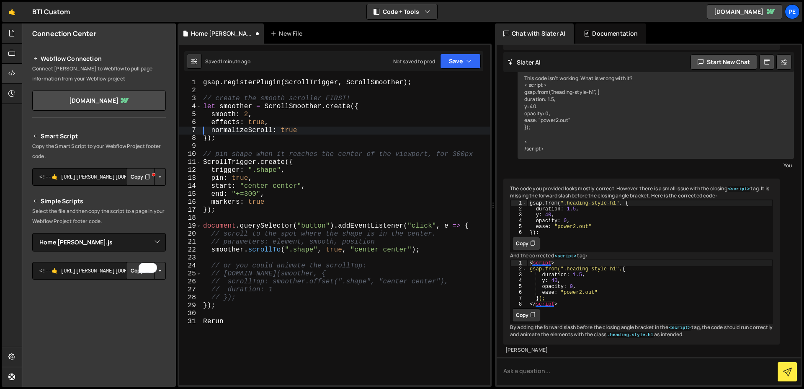
type textarea "});"
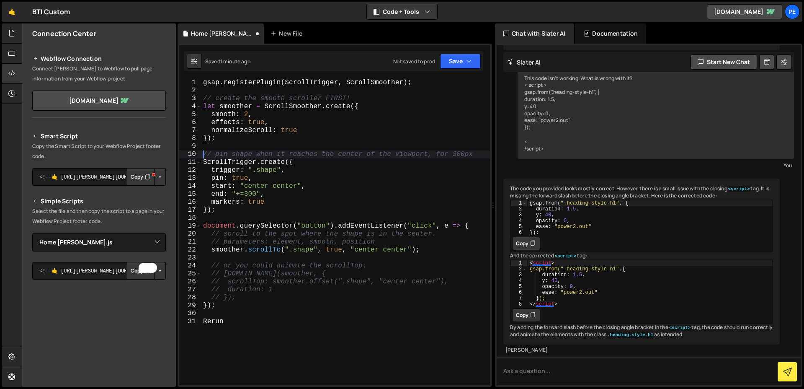
type textarea "Rerun"
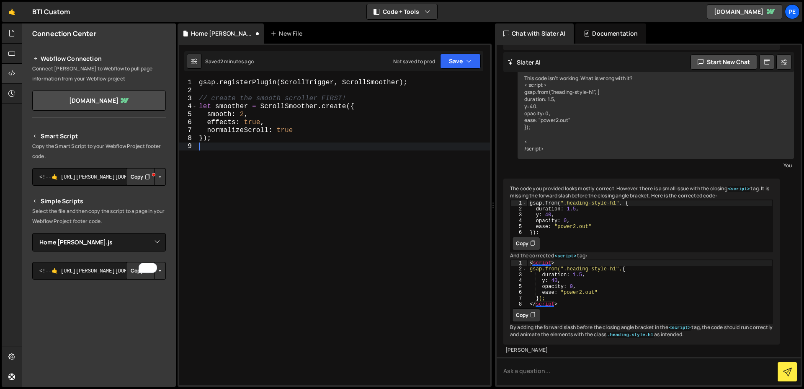
click at [498, 70] on div "What does the following code do? < script src = "[URL][DOMAIN_NAME]" > < /scrip…" at bounding box center [649, 215] width 304 height 340
click at [472, 66] on button "Save" at bounding box center [460, 61] width 41 height 15
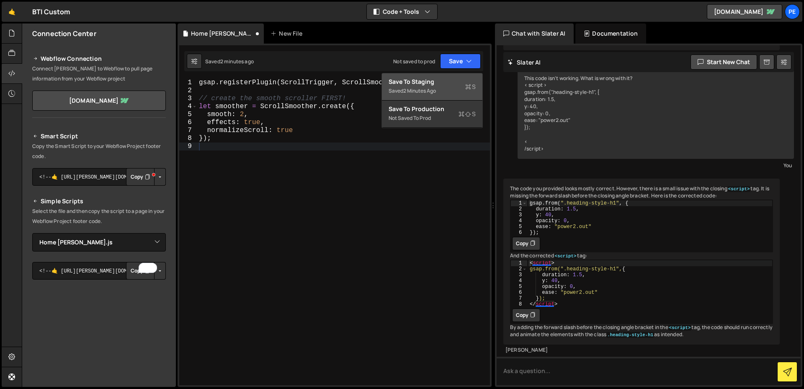
click at [466, 80] on div "Save to Staging S" at bounding box center [432, 82] width 87 height 8
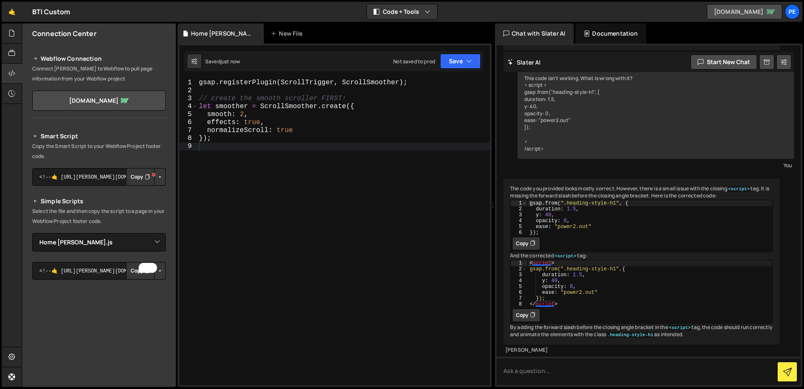
click at [755, 10] on link "[DOMAIN_NAME]" at bounding box center [744, 11] width 75 height 15
click at [272, 135] on div "gsap . registerPlugin ( ScrollTrigger , ScrollSmoother ) ; // create the smooth…" at bounding box center [343, 240] width 293 height 322
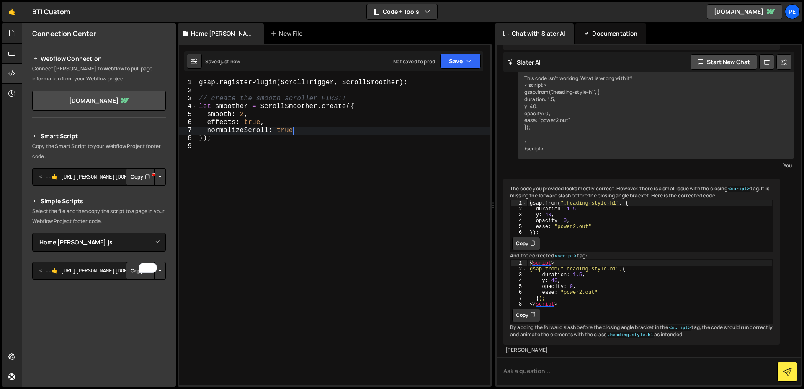
click at [314, 131] on div "gsap . registerPlugin ( ScrollTrigger , ScrollSmoother ) ; // create the smooth…" at bounding box center [343, 240] width 293 height 322
click at [313, 129] on div "gsap . registerPlugin ( ScrollTrigger , ScrollSmoother ) ; // create the smooth…" at bounding box center [343, 240] width 293 height 322
click at [322, 112] on div "gsap . registerPlugin ( ScrollTrigger , ScrollSmoother ) ; // create the smooth…" at bounding box center [343, 240] width 293 height 322
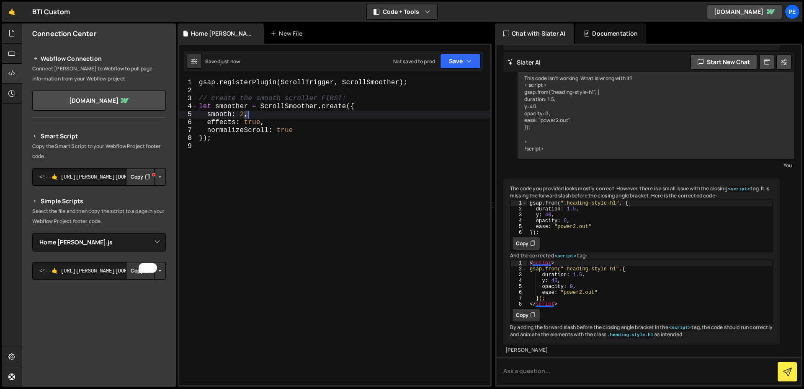
click at [322, 111] on div "gsap . registerPlugin ( ScrollTrigger , ScrollSmoother ) ; // create the smooth…" at bounding box center [343, 240] width 293 height 322
click at [368, 129] on div "gsap . registerPlugin ( ScrollTrigger , ScrollSmoother ) ; // create the smooth…" at bounding box center [343, 240] width 293 height 322
type textarea "normalizeScroll: true"
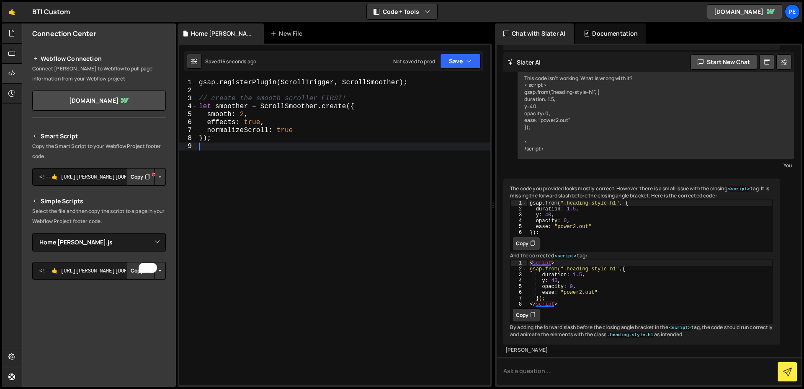
click at [287, 143] on div "gsap . registerPlugin ( ScrollTrigger , ScrollSmoother ) ; // create the smooth…" at bounding box center [343, 240] width 293 height 322
click at [136, 269] on icon "Turn off Grammarly on this website" at bounding box center [135, 267] width 5 height 5
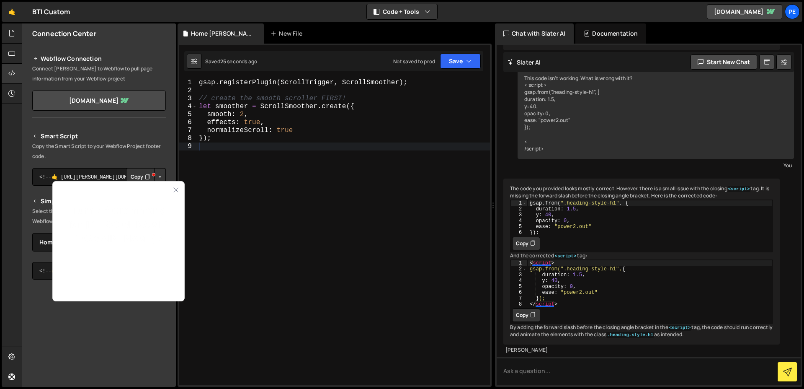
click at [112, 267] on button "Yes, from now on" at bounding box center [118, 273] width 105 height 13
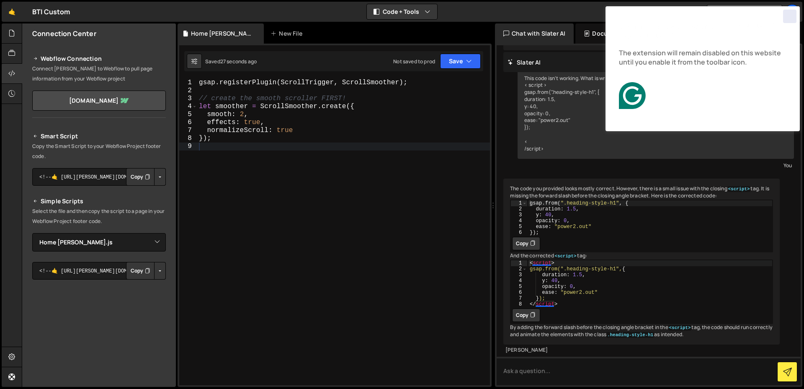
click at [790, 16] on div "Close" at bounding box center [789, 16] width 13 height 13
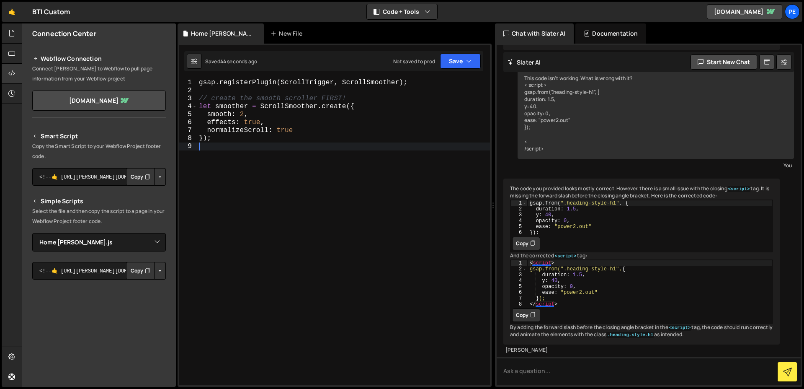
click at [304, 162] on div "gsap . registerPlugin ( ScrollTrigger , ScrollSmoother ) ; // create the smooth…" at bounding box center [343, 240] width 293 height 322
click at [612, 36] on div "Documentation" at bounding box center [611, 33] width 71 height 20
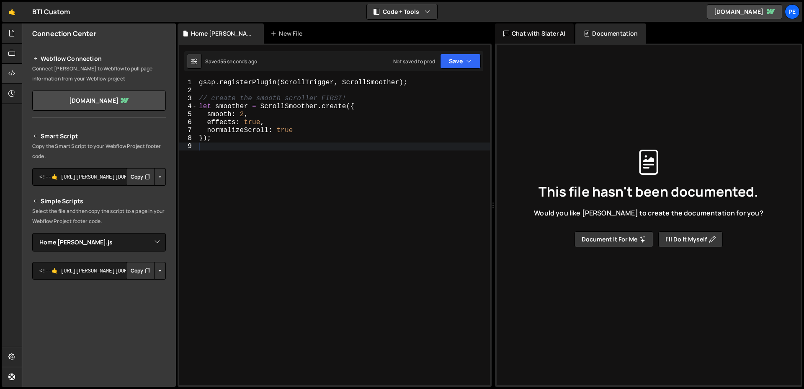
click at [552, 33] on div "Chat with Slater AI" at bounding box center [534, 33] width 79 height 20
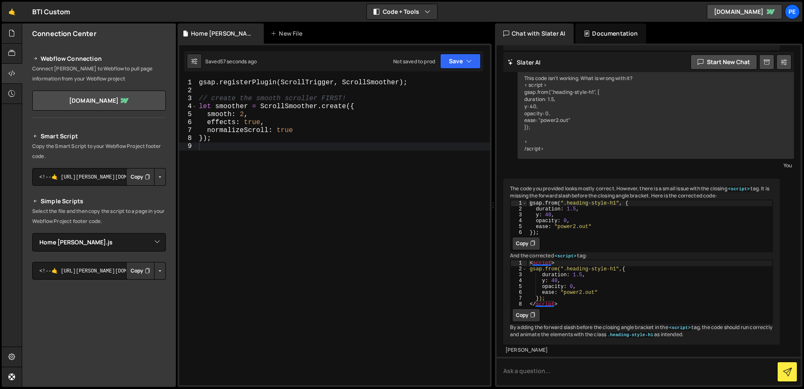
click at [296, 153] on div "gsap . registerPlugin ( ScrollTrigger , ScrollSmoother ) ; // create the smooth…" at bounding box center [343, 240] width 293 height 322
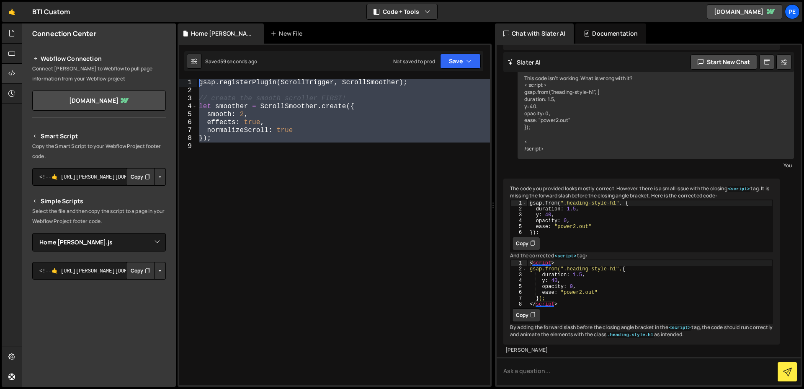
drag, startPoint x: 274, startPoint y: 163, endPoint x: 183, endPoint y: 78, distance: 124.5
click at [183, 79] on div "1 2 3 4 5 6 7 8 9 gsap . registerPlugin ( ScrollTrigger , ScrollSmoother ) ; //…" at bounding box center [334, 232] width 311 height 306
type textarea "gsap.registerPlugin(ScrollTrigger, ScrollSmoother);"
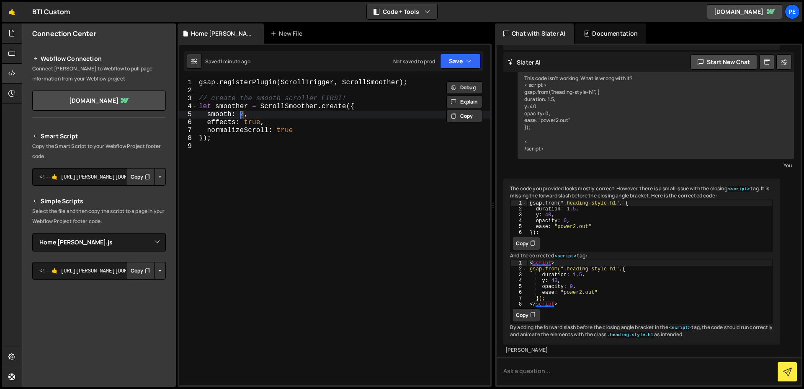
drag, startPoint x: 243, startPoint y: 116, endPoint x: 239, endPoint y: 116, distance: 4.3
click at [239, 116] on div "gsap . registerPlugin ( ScrollTrigger , ScrollSmoother ) ; // create the smooth…" at bounding box center [343, 240] width 293 height 322
type textarea "smooth: 5,"
click at [468, 57] on icon "button" at bounding box center [469, 61] width 6 height 8
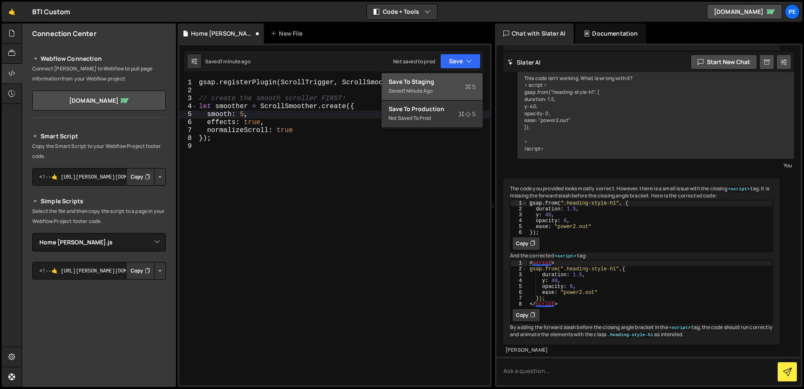
click at [450, 78] on div "Save to Staging S" at bounding box center [432, 82] width 87 height 8
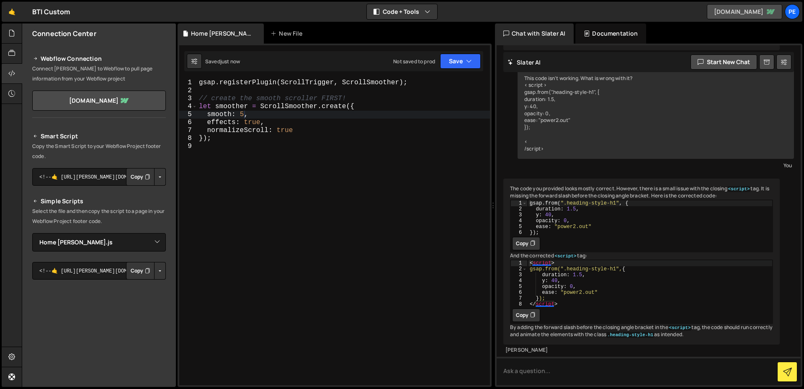
click at [747, 12] on link "[DOMAIN_NAME]" at bounding box center [744, 11] width 75 height 15
click at [310, 152] on div "gsap . registerPlugin ( ScrollTrigger , ScrollSmoother ) ; // create the smooth…" at bounding box center [343, 240] width 293 height 322
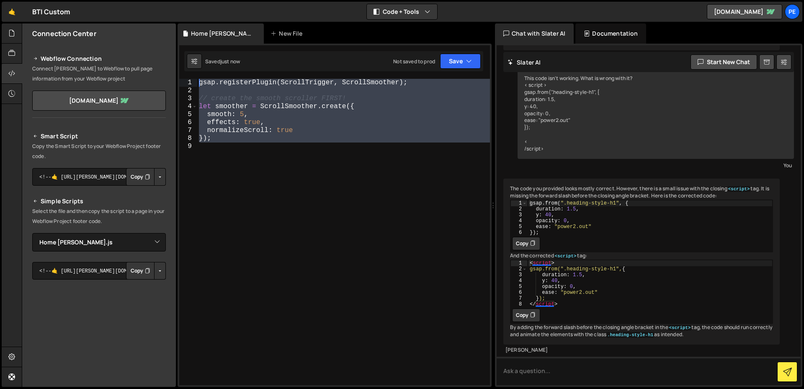
drag, startPoint x: 230, startPoint y: 133, endPoint x: 173, endPoint y: 75, distance: 80.9
click at [173, 75] on div "Files New File Javascript files 1 Home GSAP [PERSON_NAME].js 0 CSS files Copy s…" at bounding box center [413, 205] width 783 height 364
type textarea "gsap.registerPlugin(ScrollTrigger, ScrollSmoother);"
click at [464, 115] on button "Copy" at bounding box center [465, 116] width 36 height 13
click at [568, 375] on textarea at bounding box center [649, 371] width 304 height 28
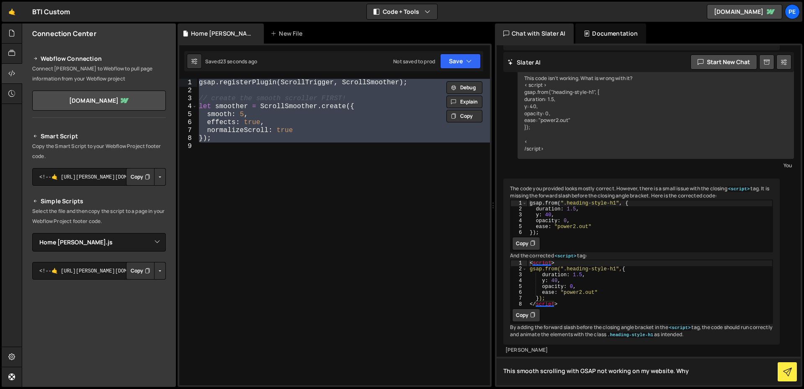
type textarea "This smooth scrolling with GSAP not working on my website. Why?"
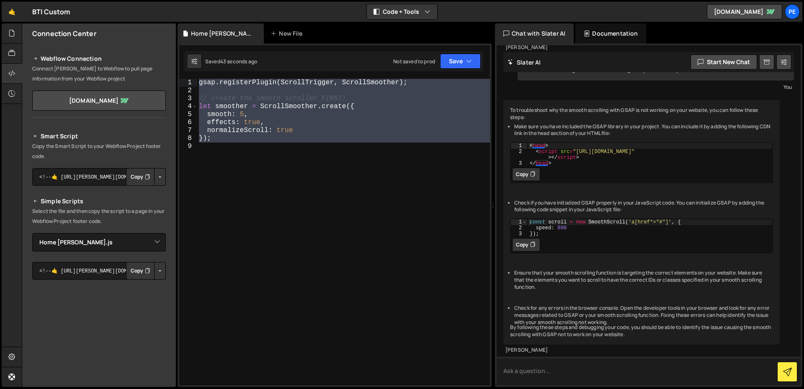
scroll to position [1295, 0]
click at [266, 100] on div "gsap . registerPlugin ( ScrollTrigger , ScrollSmoother ) ; // create the smooth…" at bounding box center [343, 232] width 293 height 306
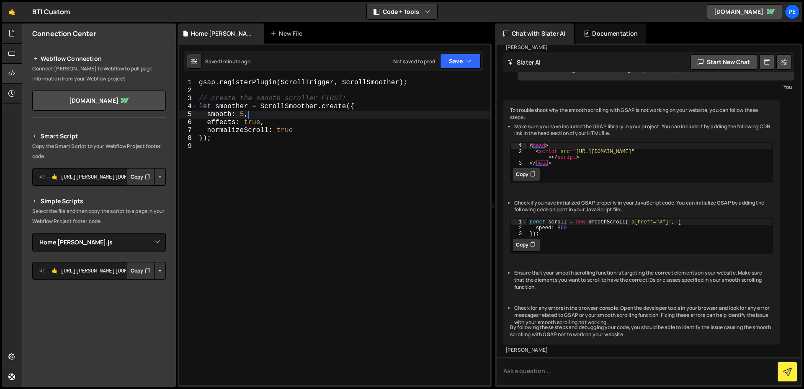
click at [260, 118] on div "gsap . registerPlugin ( ScrollTrigger , ScrollSmoother ) ; // create the smooth…" at bounding box center [343, 240] width 293 height 322
click at [264, 124] on div "gsap . registerPlugin ( ScrollTrigger , ScrollSmoother ) ; // create the smooth…" at bounding box center [343, 240] width 293 height 322
type textarea "effects: true,"
click at [273, 151] on div "gsap . registerPlugin ( ScrollTrigger , ScrollSmoother ) ; // create the smooth…" at bounding box center [343, 240] width 293 height 322
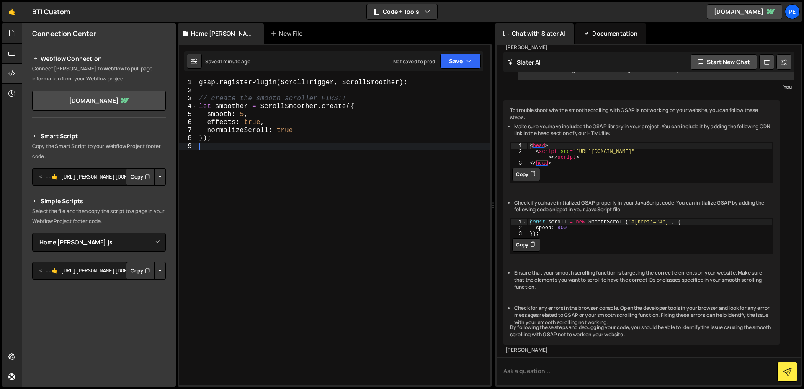
click at [296, 126] on div "gsap . registerPlugin ( ScrollTrigger , ScrollSmoother ) ; // create the smooth…" at bounding box center [343, 240] width 293 height 322
click at [291, 142] on div "gsap . registerPlugin ( ScrollTrigger , ScrollSmoother ) ; // create the smooth…" at bounding box center [343, 240] width 293 height 322
click at [305, 132] on div "gsap . registerPlugin ( ScrollTrigger , ScrollSmoother ) ; // create the smooth…" at bounding box center [343, 240] width 293 height 322
type textarea "normalizeScroll: true"
